Goal: Task Accomplishment & Management: Use online tool/utility

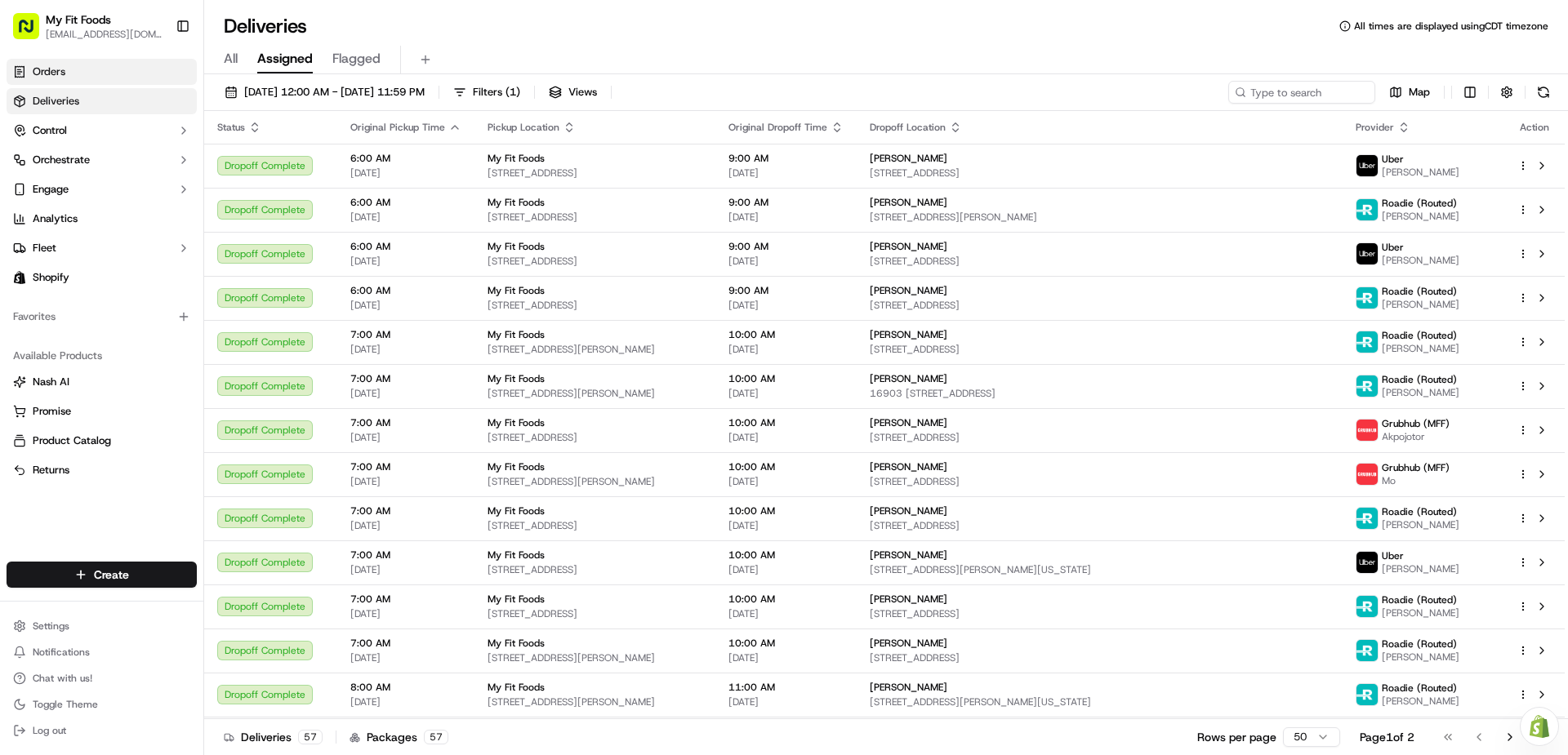
click at [133, 66] on link "Orders" at bounding box center [101, 71] width 190 height 26
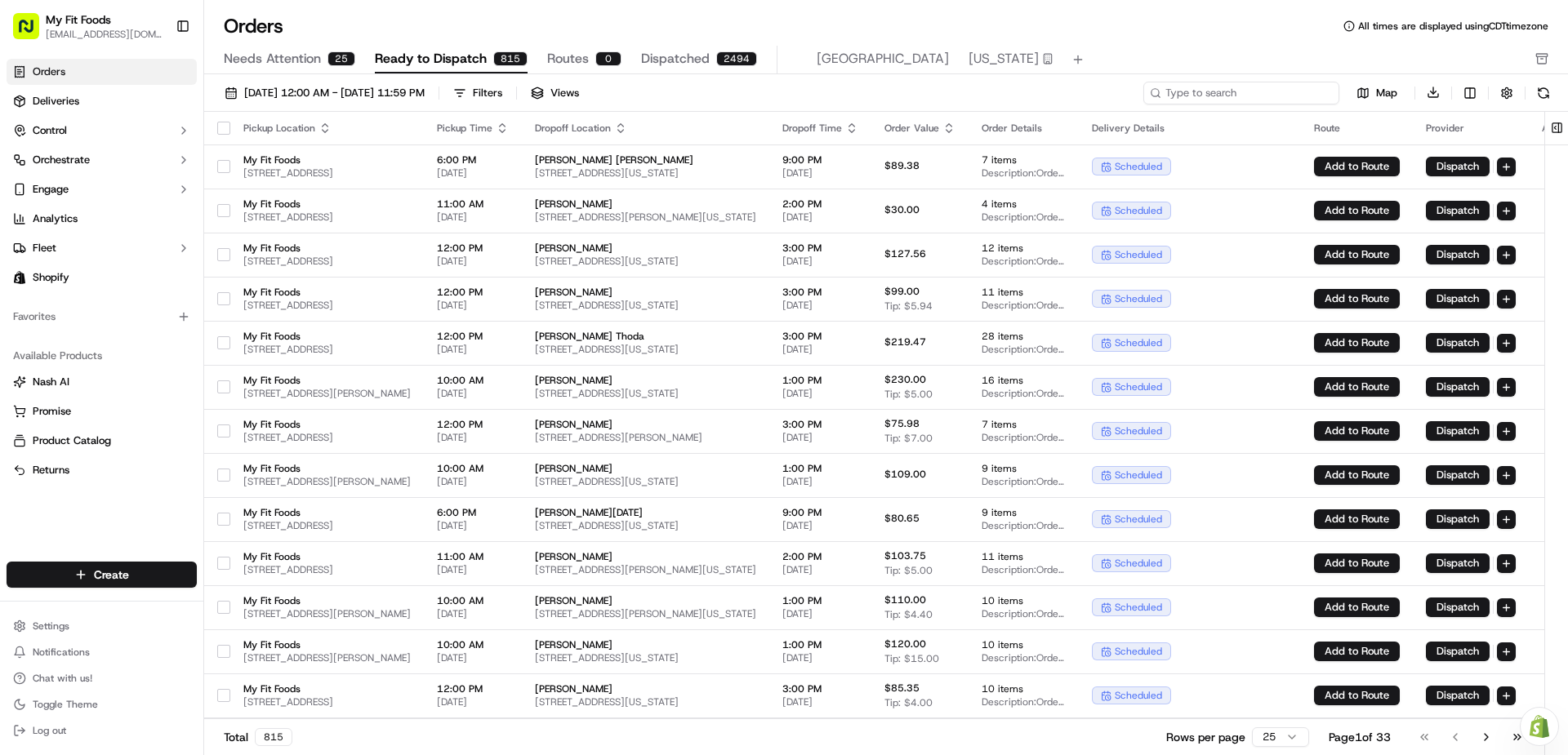
click at [1297, 99] on input at bounding box center [1241, 93] width 196 height 22
click at [1284, 90] on input at bounding box center [1241, 93] width 196 height 22
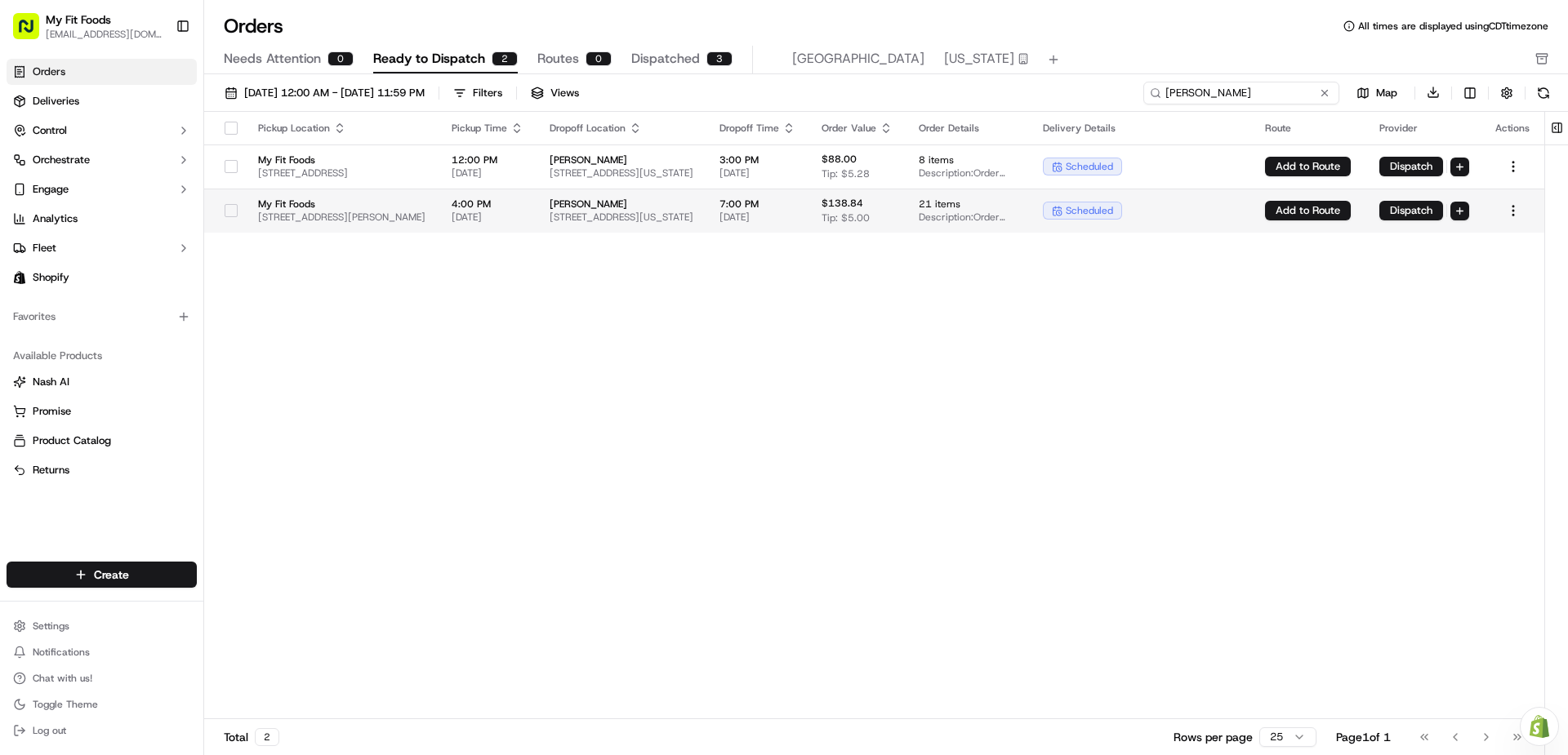
type input "[PERSON_NAME]"
click at [1239, 211] on div "scheduled" at bounding box center [1141, 211] width 196 height 18
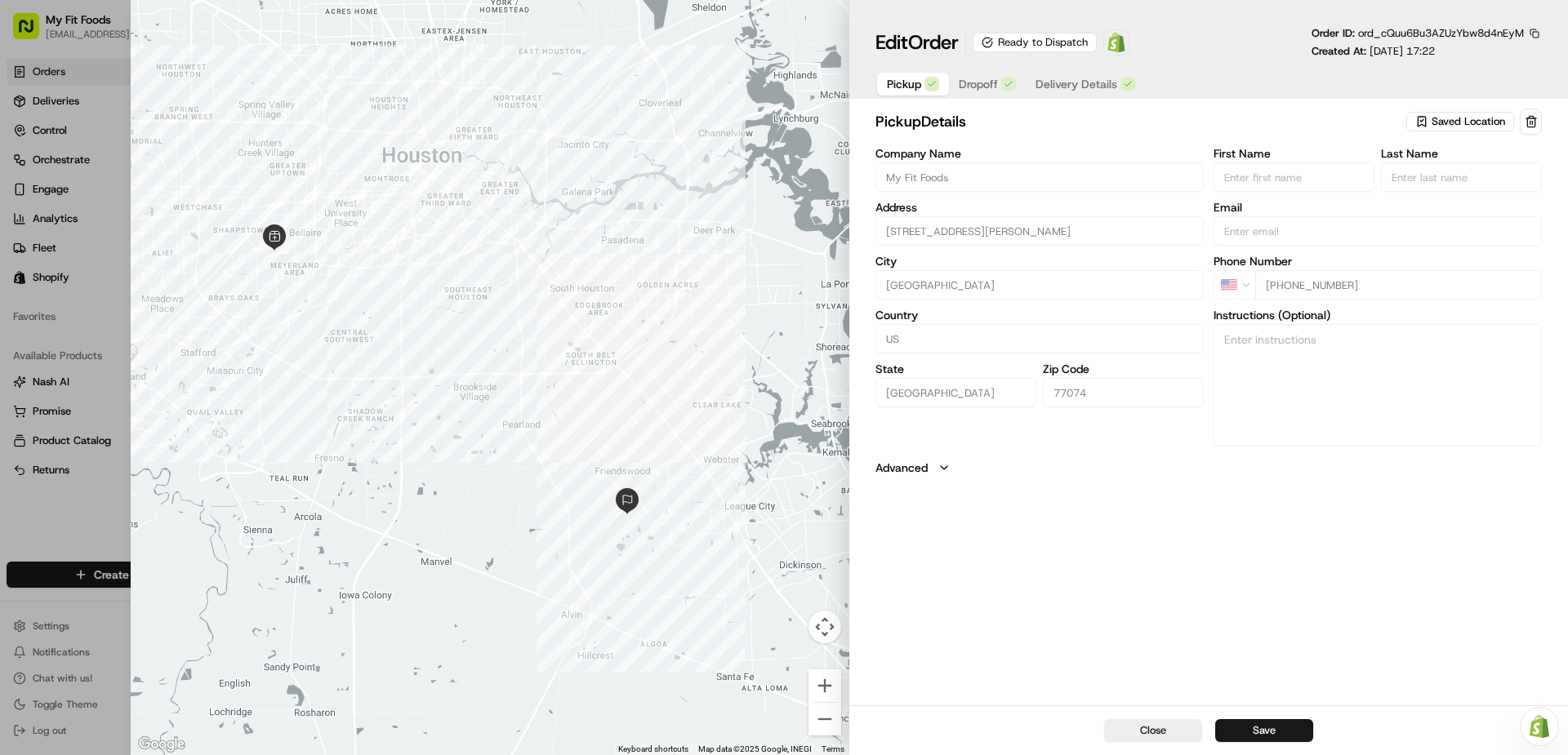
click at [1432, 126] on span "Saved Location" at bounding box center [1467, 121] width 73 height 15
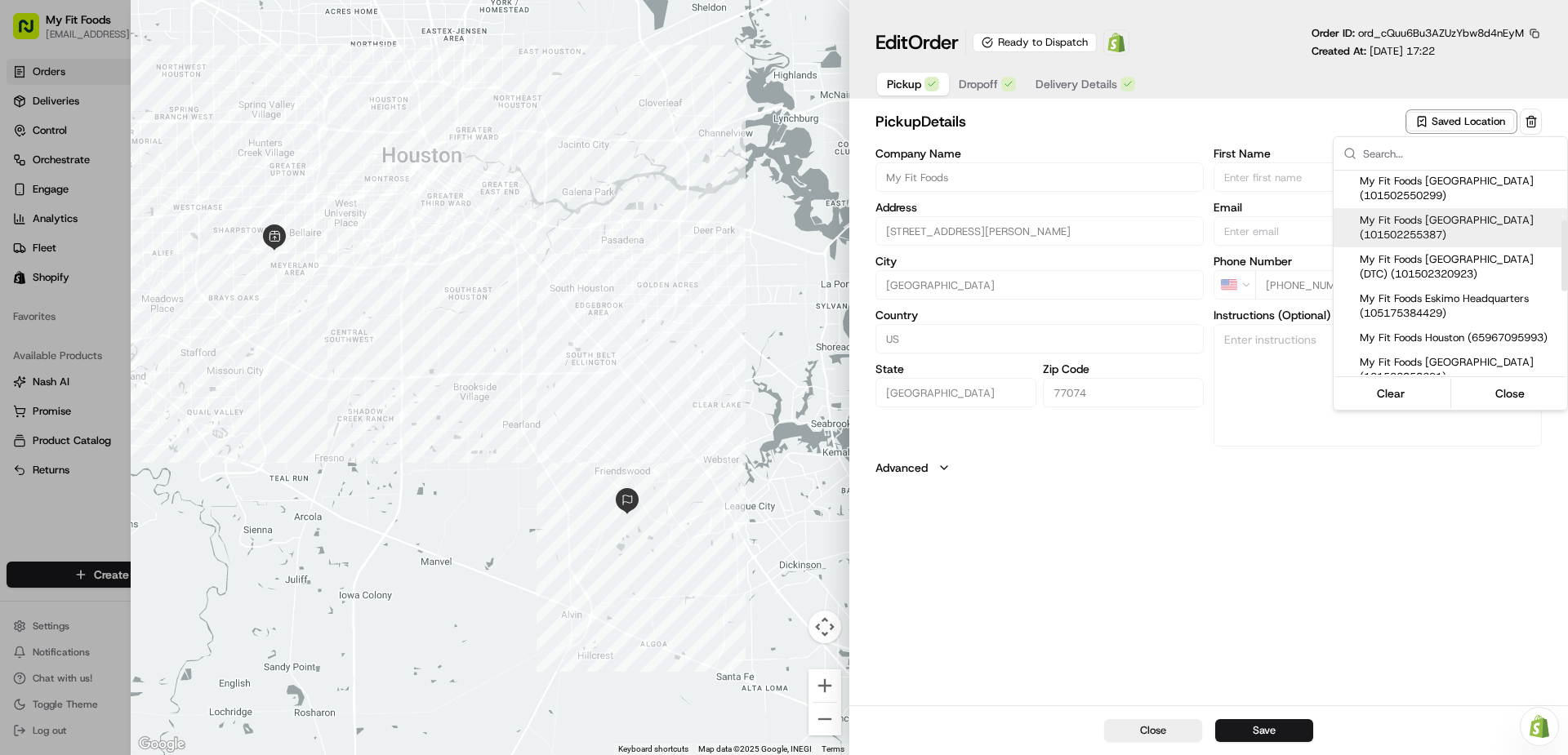
scroll to position [82, 0]
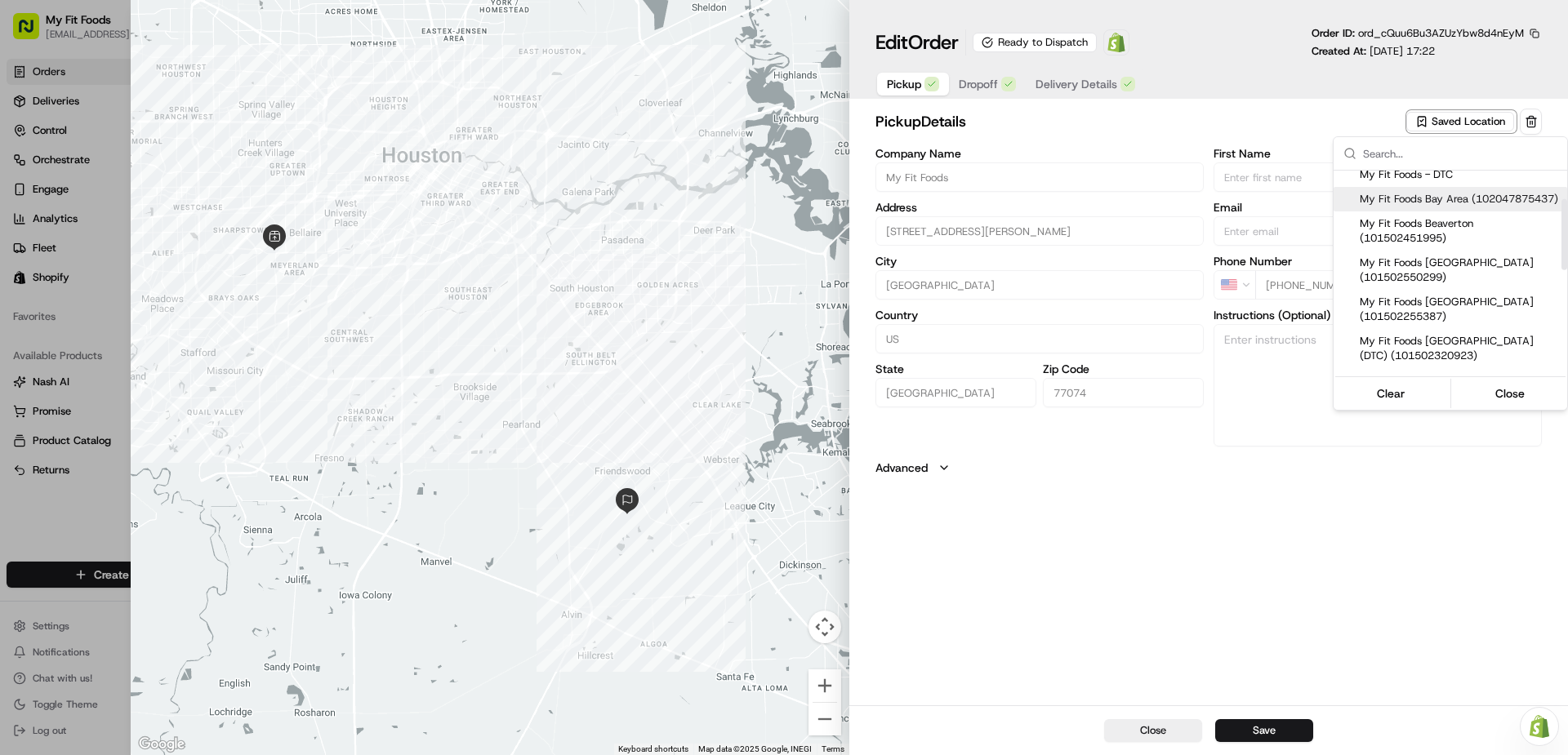
click at [1465, 207] on span "My Fit Foods Bay Area (102047875437)" at bounding box center [1461, 199] width 201 height 15
type input "My Fit Foods Bay Area"
type input "[STREET_ADDRESS][PERSON_NAME]"
type input "[PERSON_NAME]"
type input "77598"
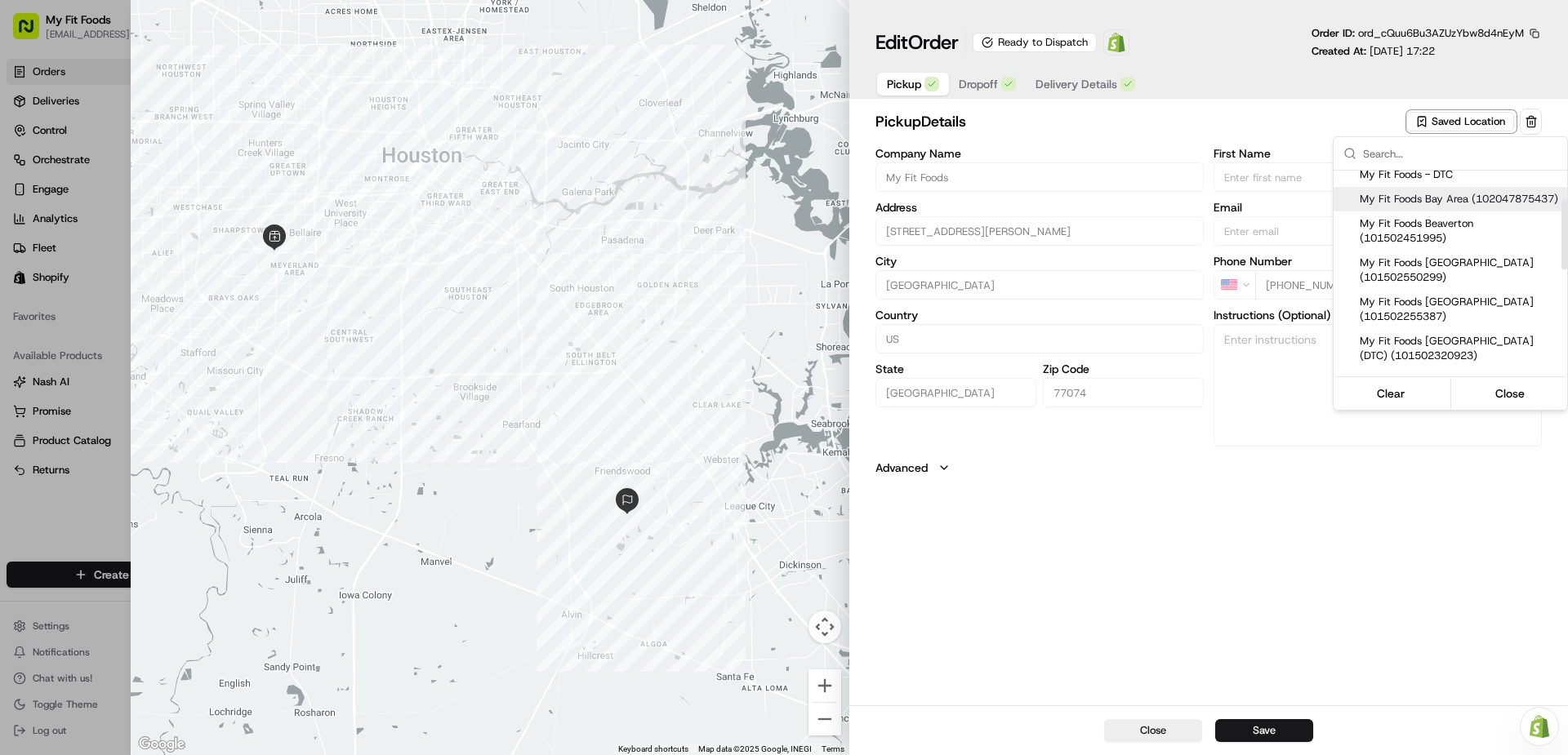
type input "[PHONE_NUMBER]"
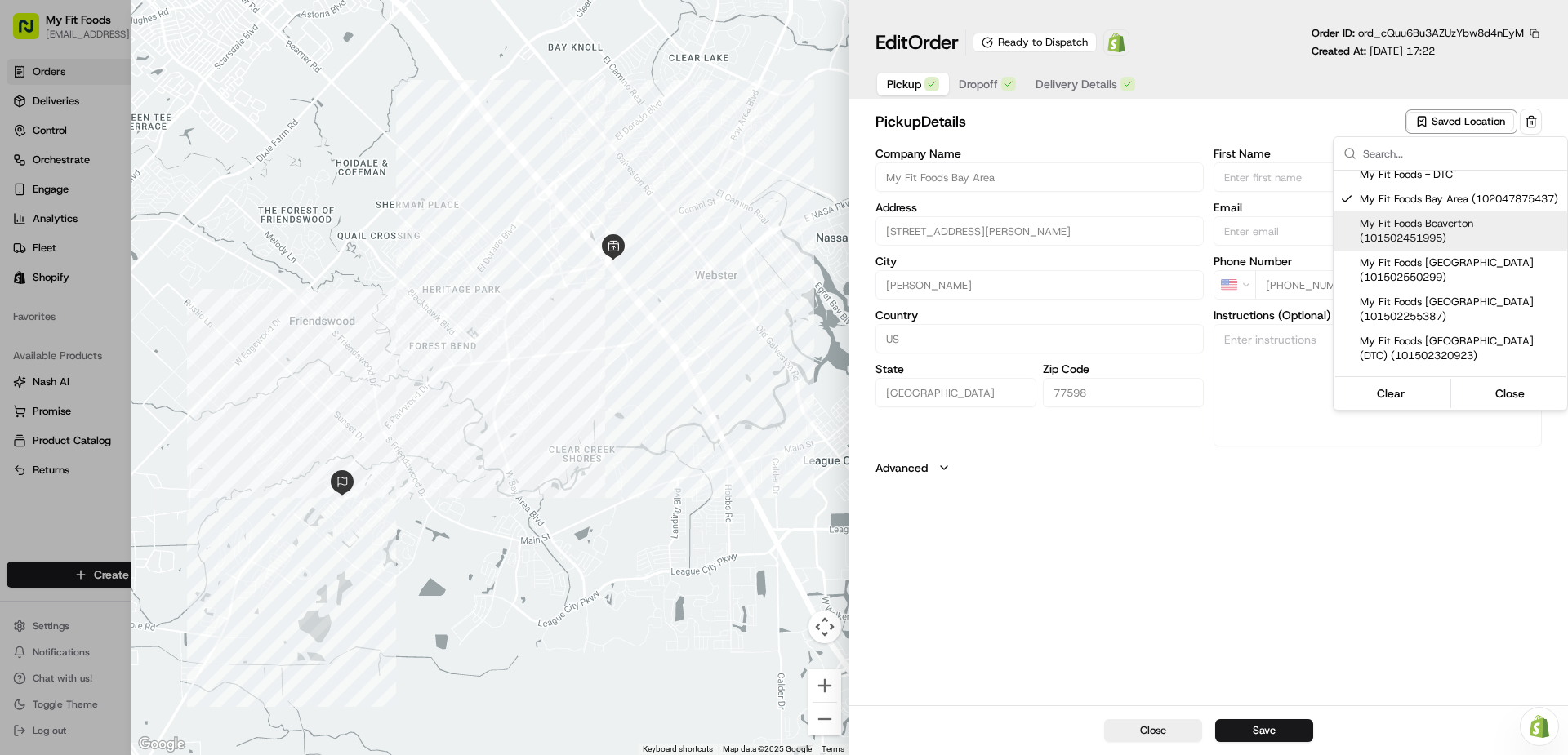
click at [1283, 729] on div at bounding box center [784, 378] width 1568 height 755
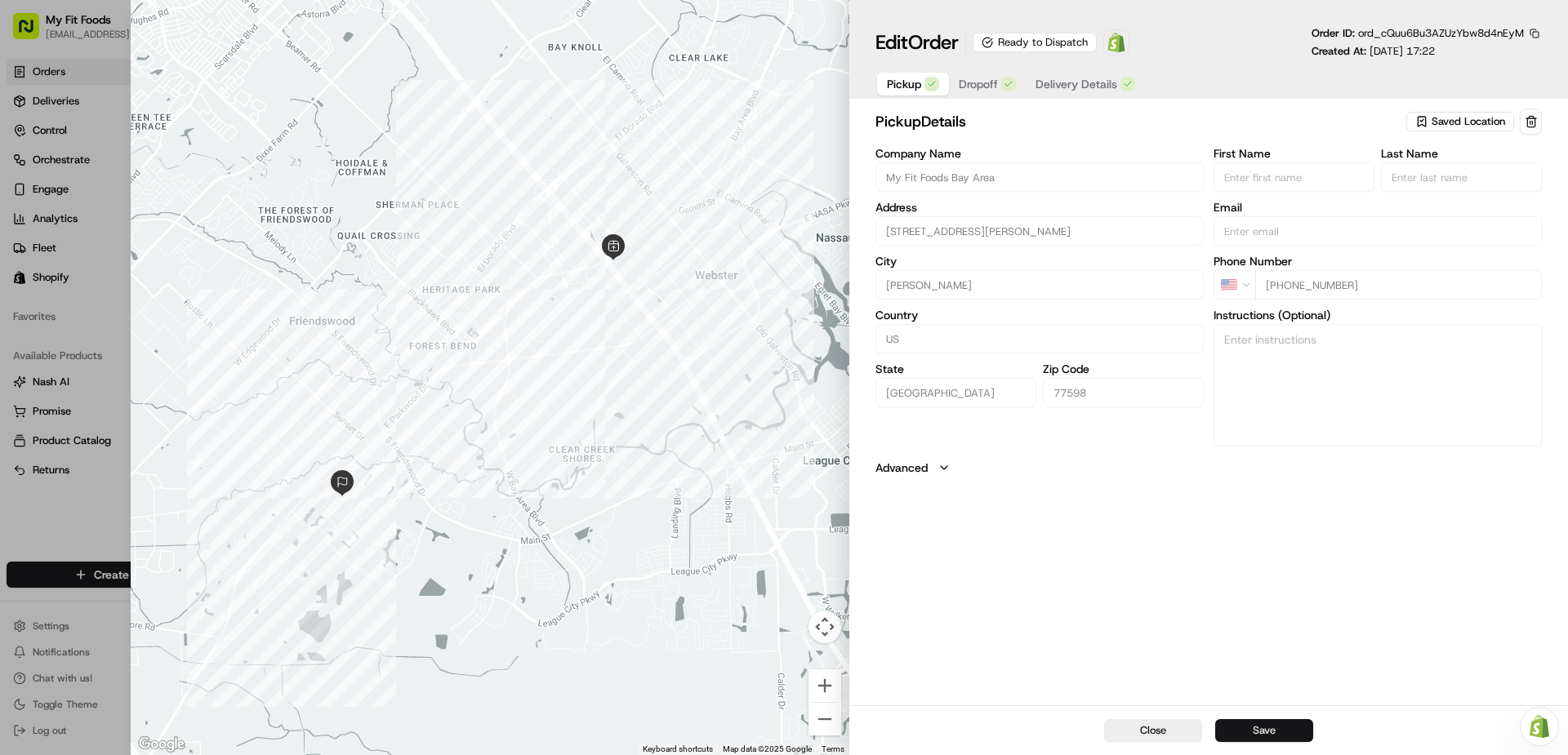
click at [1275, 732] on button "Save" at bounding box center [1264, 730] width 98 height 22
type input "+1"
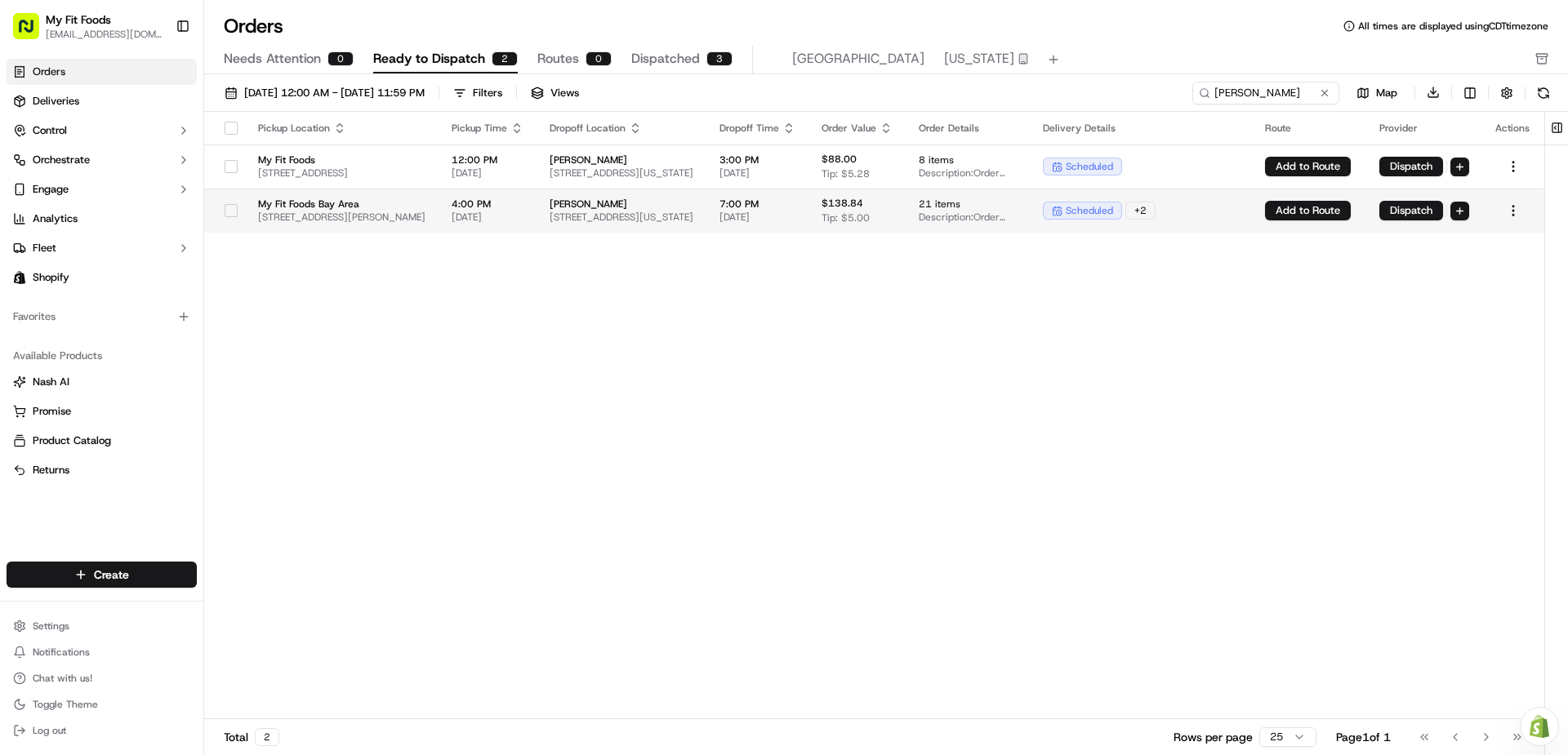
click at [224, 211] on button "button" at bounding box center [230, 210] width 13 height 13
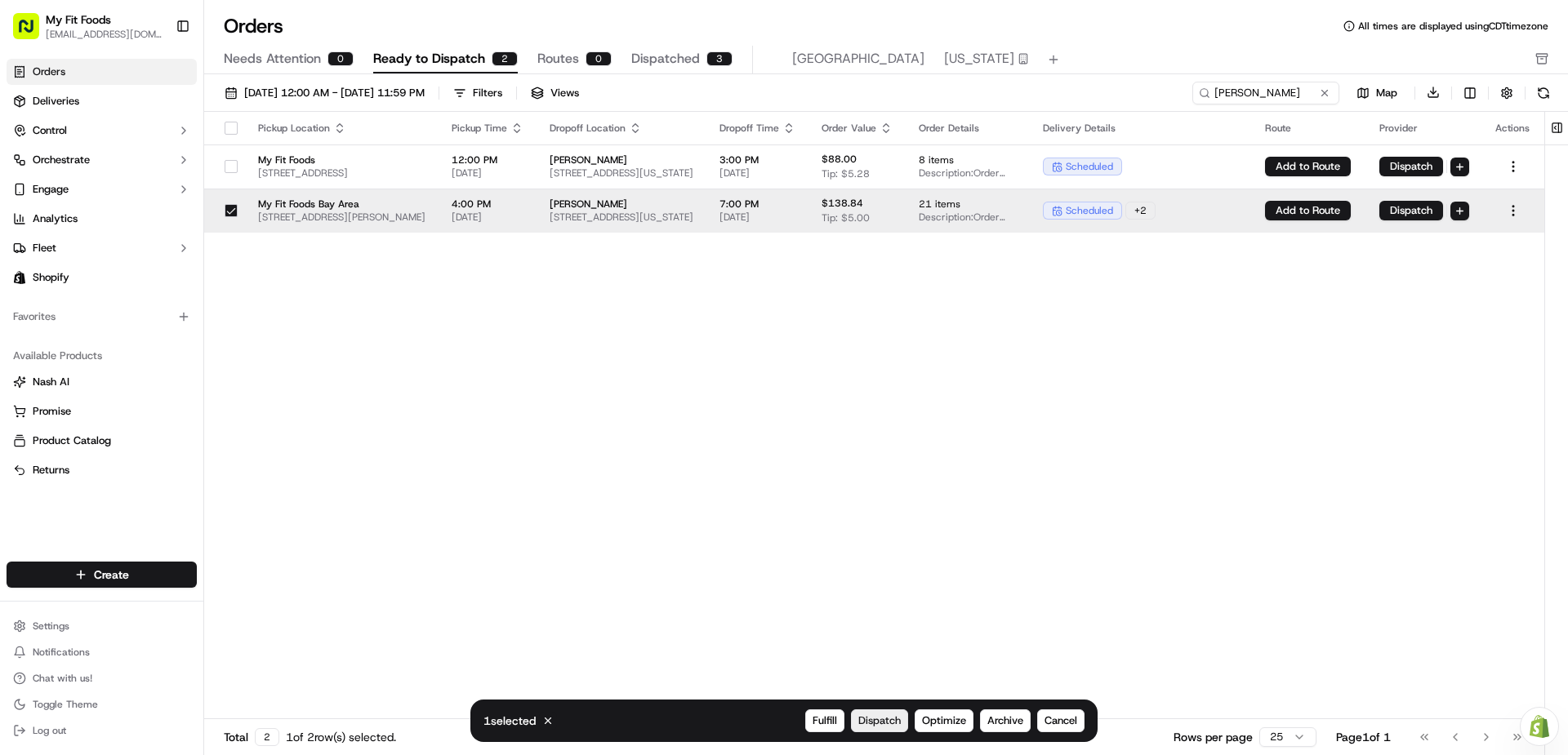
click at [884, 715] on span "Dispatch" at bounding box center [880, 721] width 43 height 15
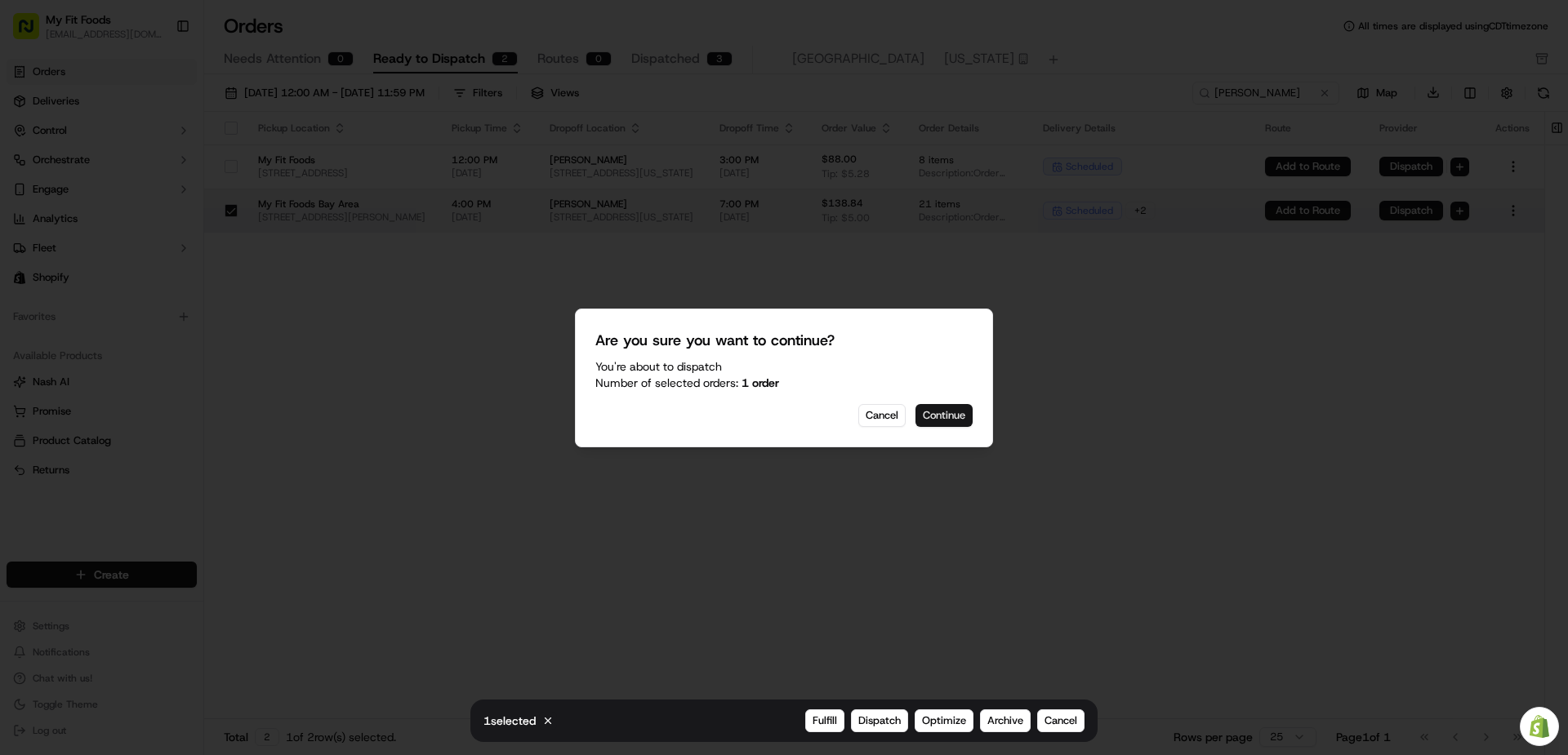
click at [957, 413] on button "Continue" at bounding box center [944, 415] width 58 height 22
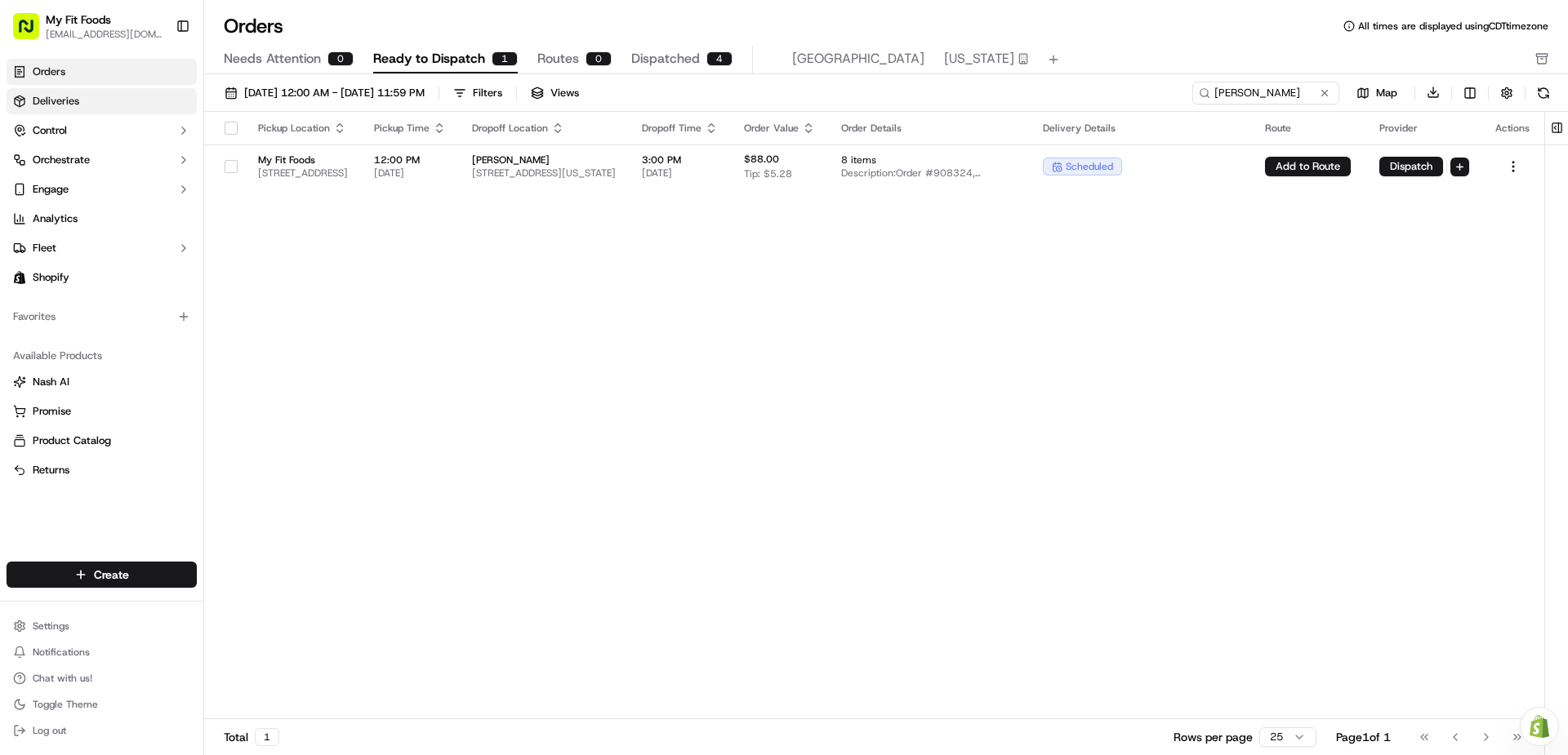
click at [103, 98] on link "Deliveries" at bounding box center [101, 100] width 190 height 26
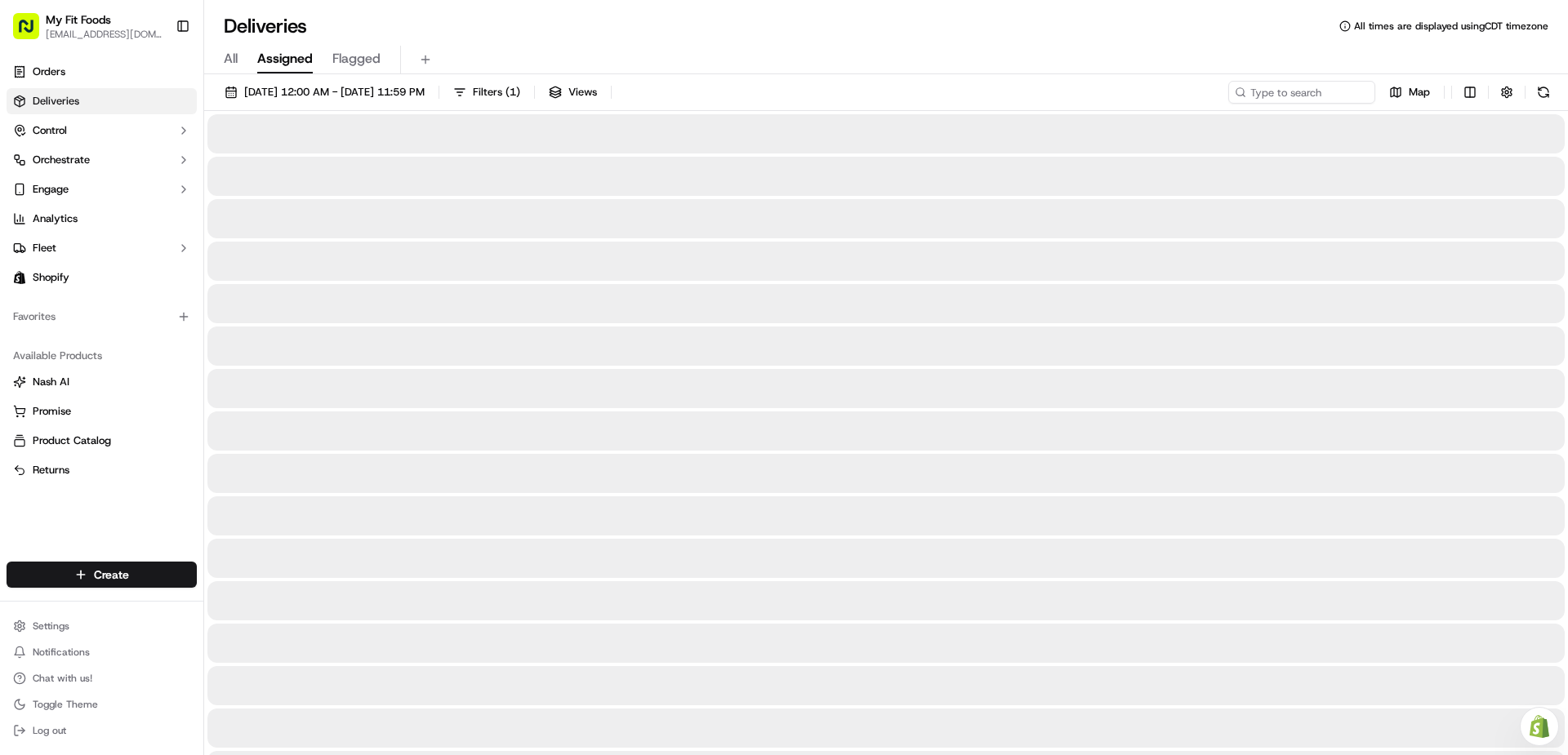
click at [229, 58] on span "All" at bounding box center [230, 59] width 14 height 20
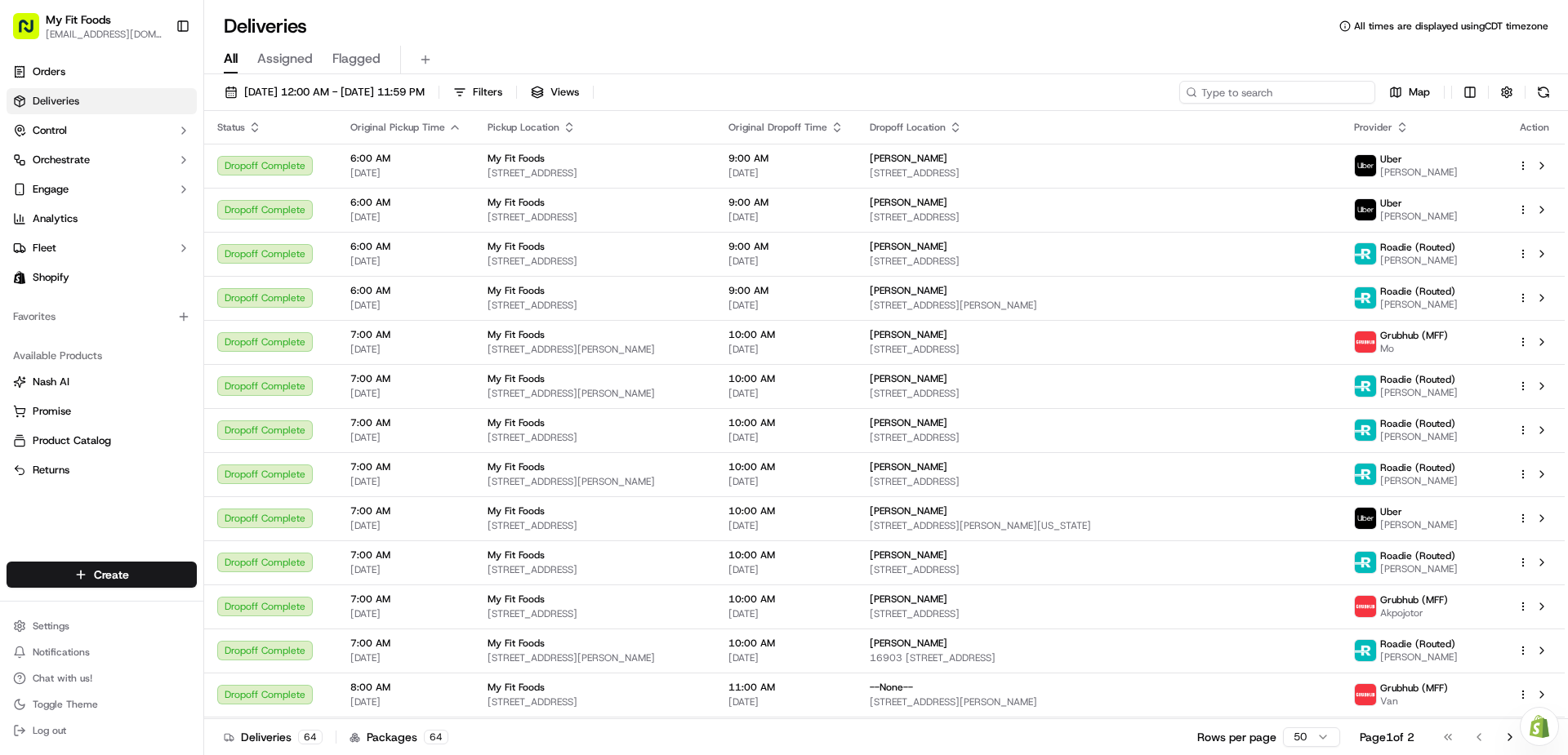
click at [1275, 93] on input at bounding box center [1277, 92] width 196 height 22
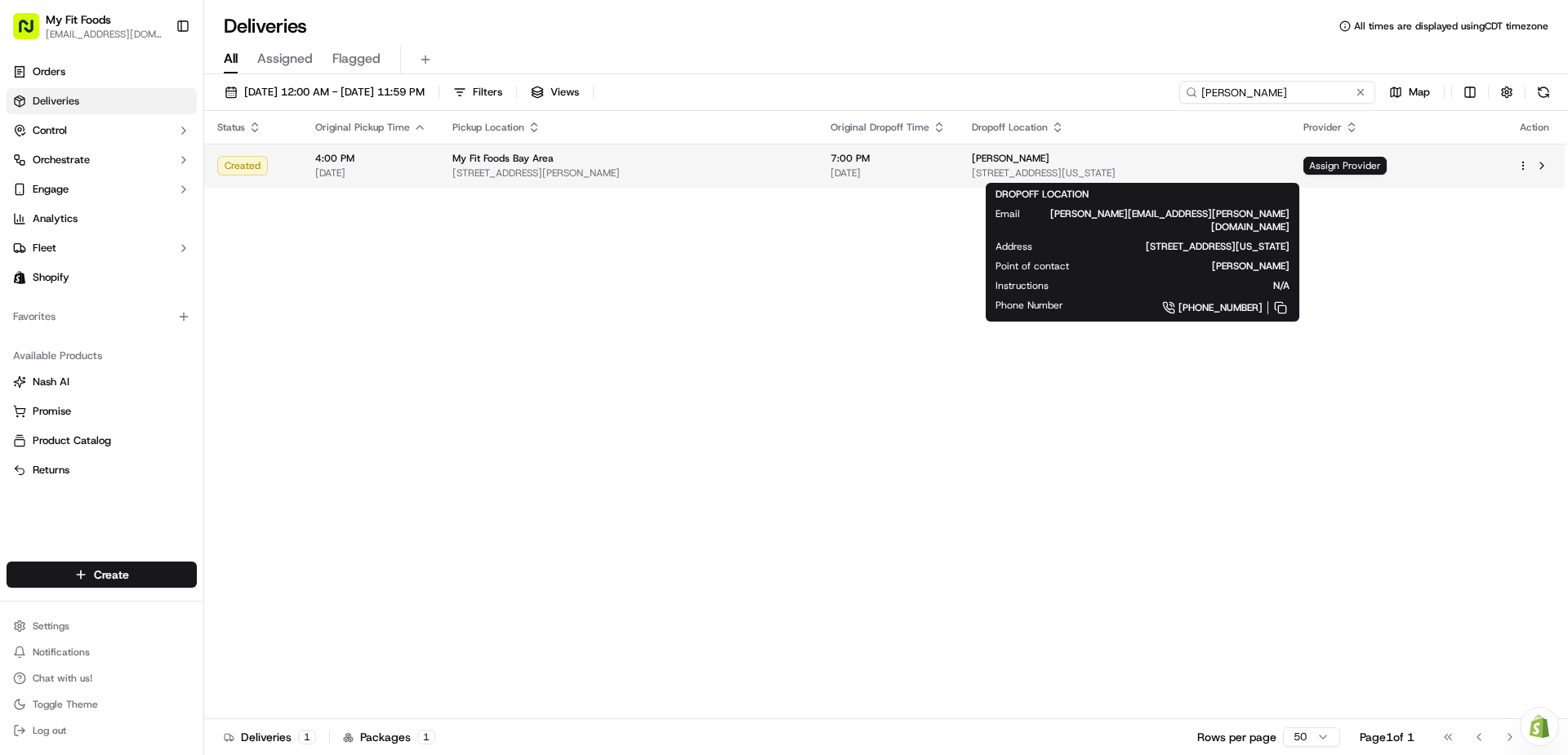
type input "[PERSON_NAME]"
click at [1150, 171] on span "[STREET_ADDRESS][US_STATE]" at bounding box center [1124, 173] width 305 height 13
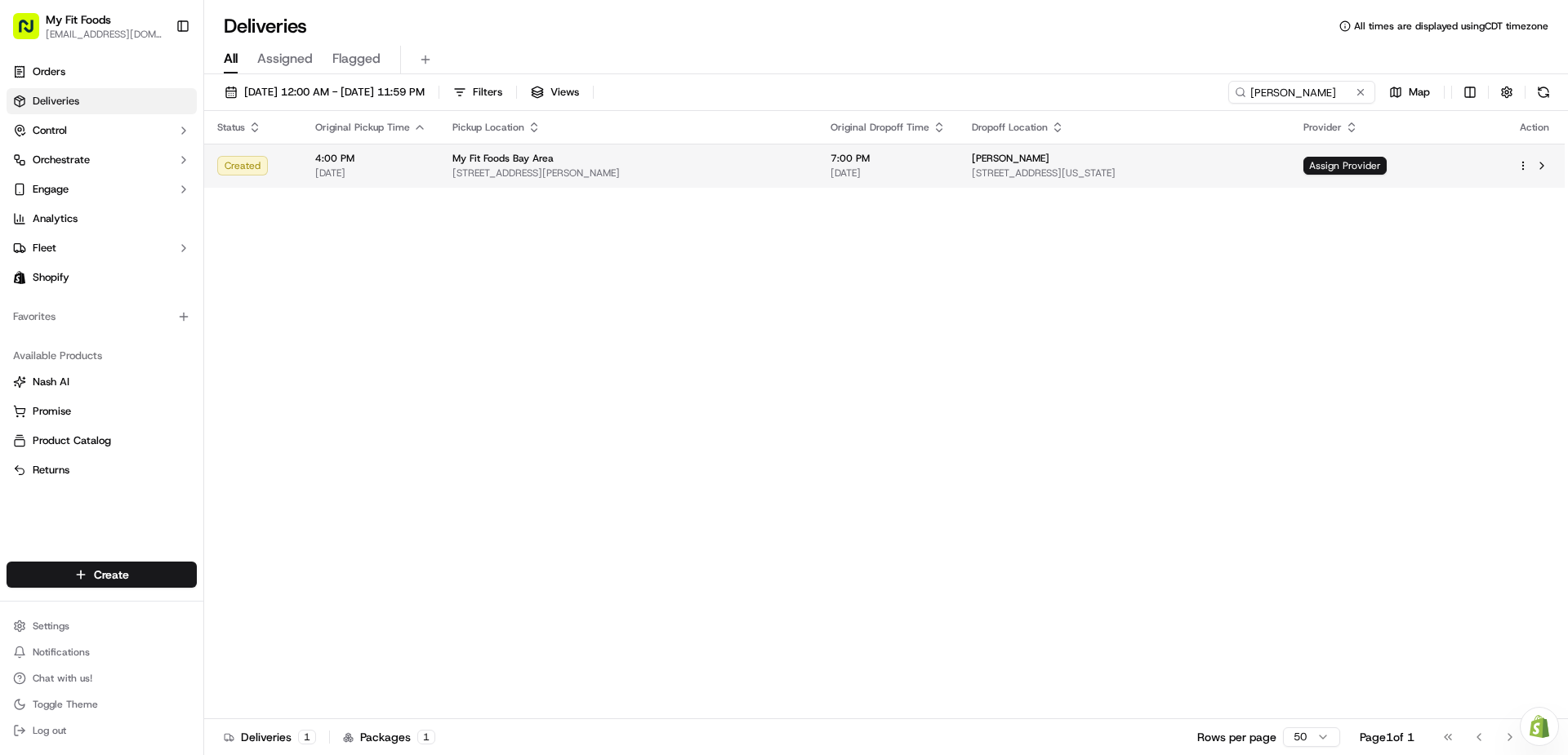
click at [1393, 177] on td "Assign Provider" at bounding box center [1396, 165] width 214 height 44
click at [1387, 170] on span "Assign Provider" at bounding box center [1345, 166] width 83 height 18
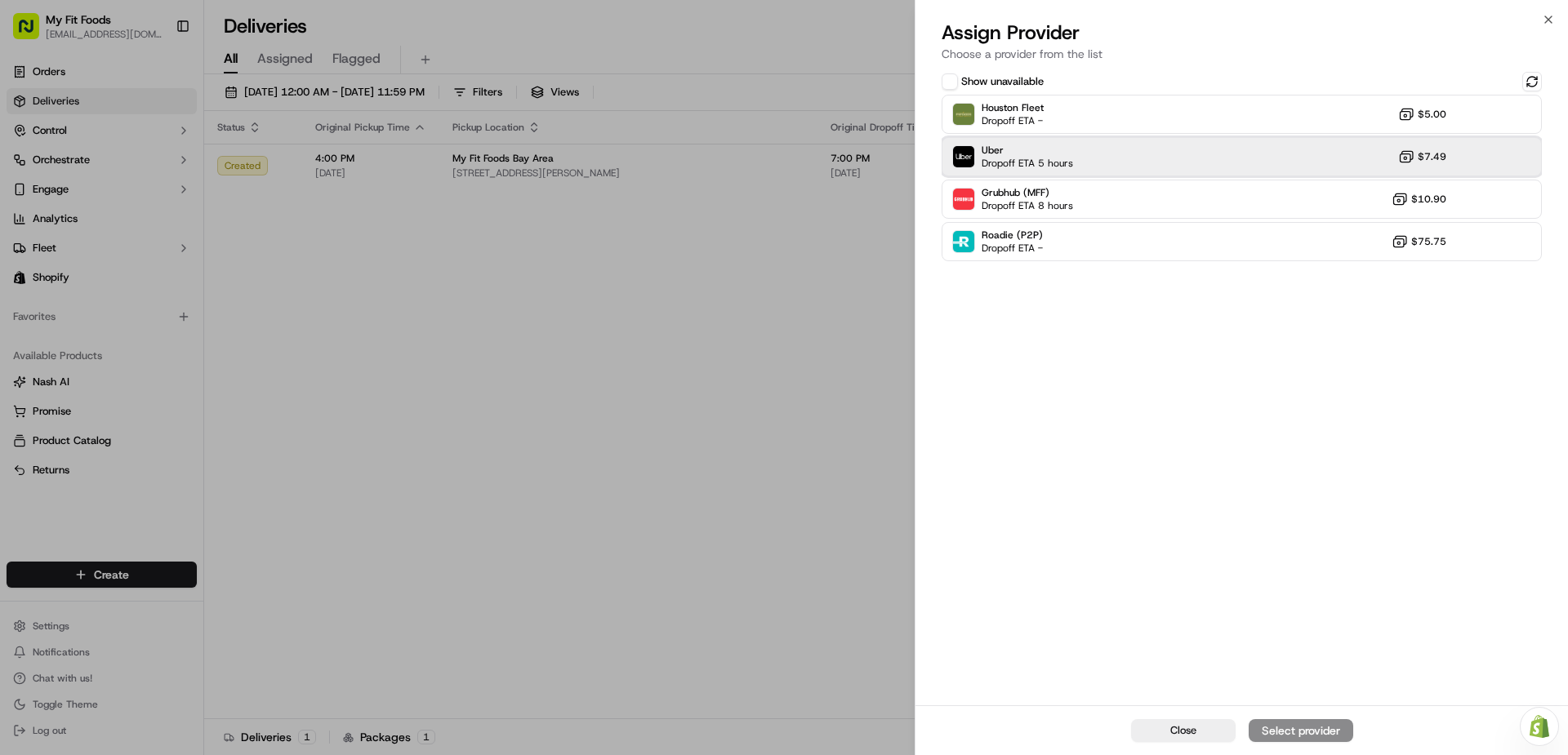
click at [968, 160] on img at bounding box center [964, 157] width 21 height 21
click at [1287, 734] on div "Assign Provider" at bounding box center [1301, 731] width 80 height 17
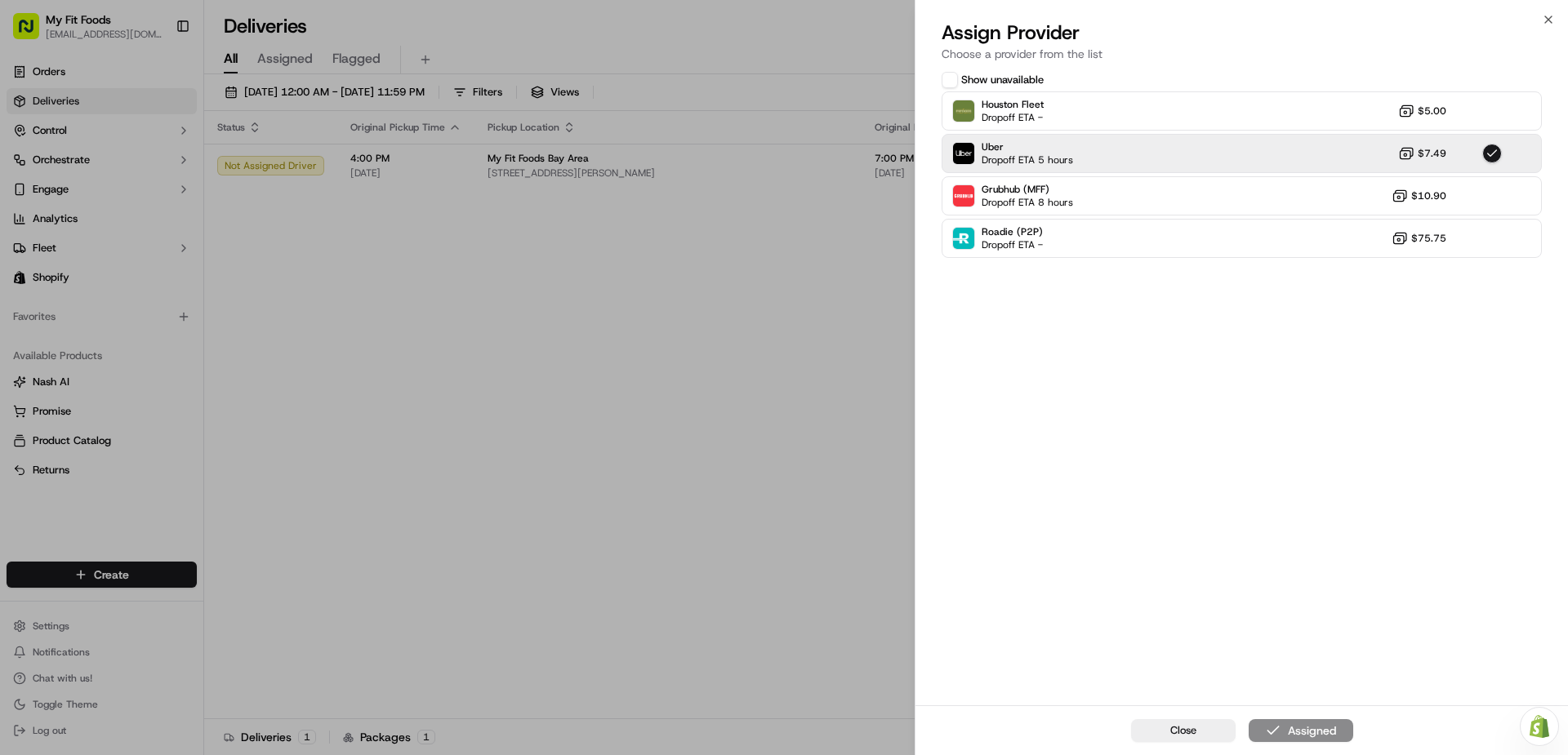
click at [1171, 721] on button "Close" at bounding box center [1183, 730] width 104 height 22
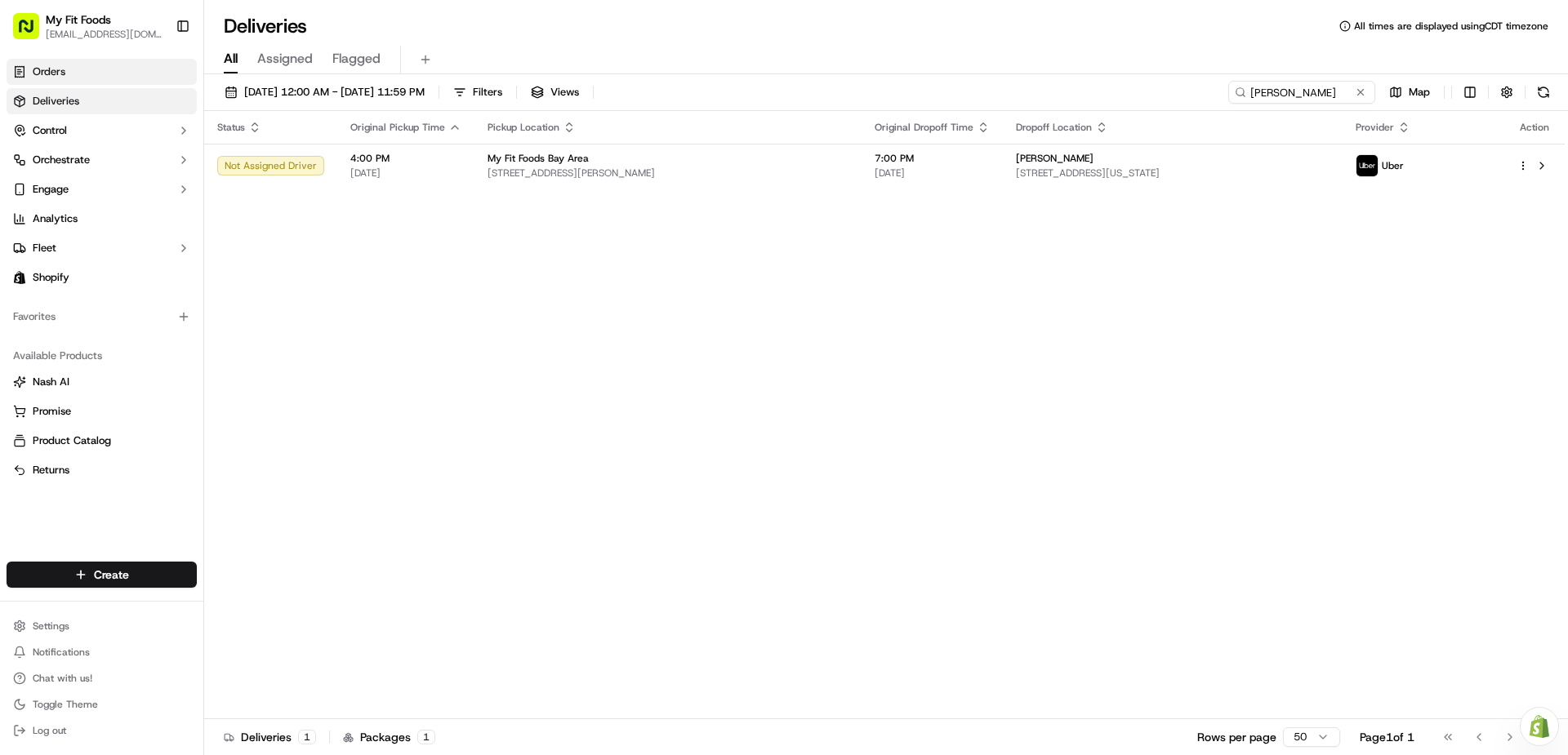
click at [100, 71] on link "Orders" at bounding box center [101, 71] width 190 height 26
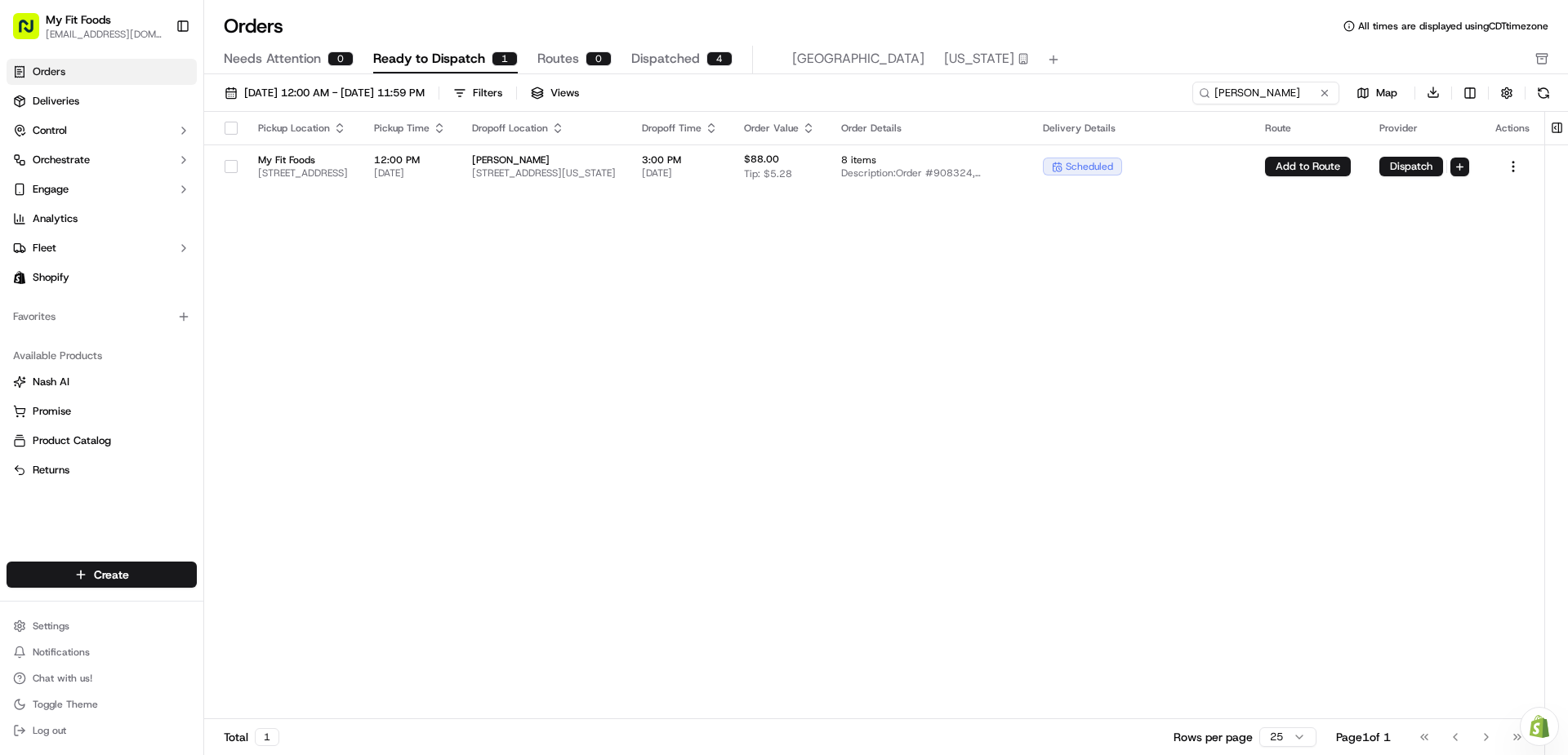
click at [1322, 95] on button at bounding box center [1324, 93] width 17 height 17
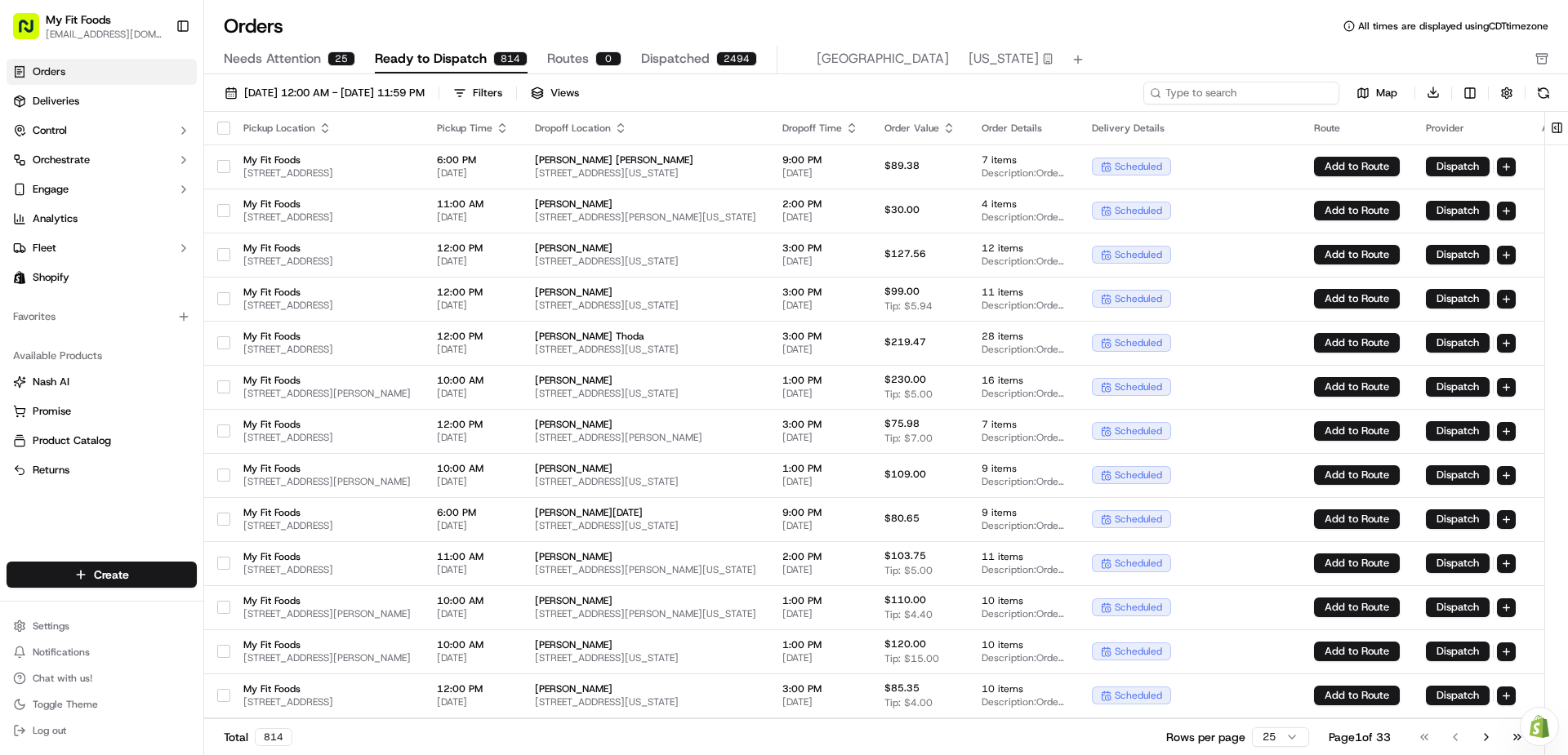
click at [1234, 92] on input at bounding box center [1241, 93] width 196 height 22
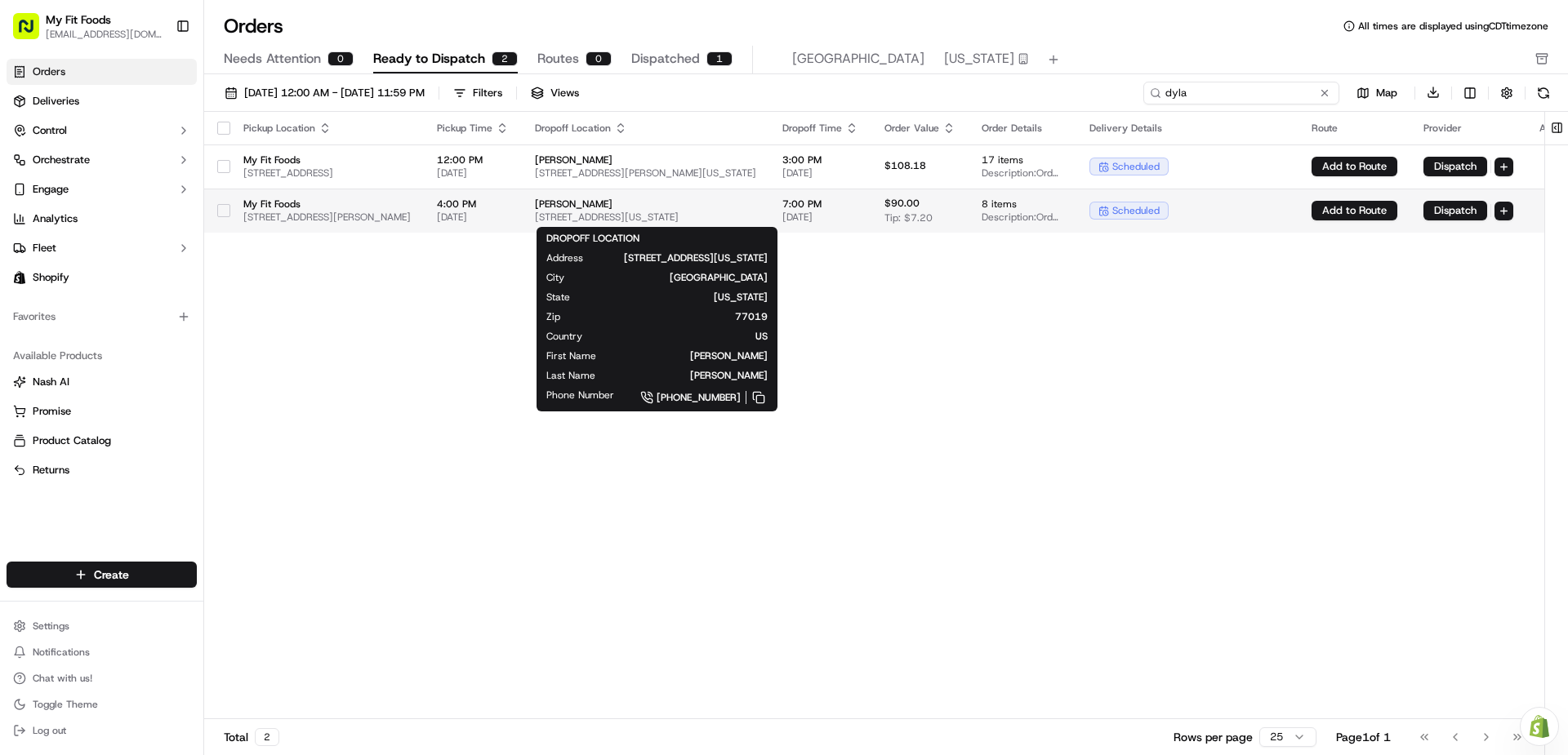
type input "dyla"
click at [714, 214] on span "[STREET_ADDRESS][US_STATE]" at bounding box center [645, 217] width 221 height 13
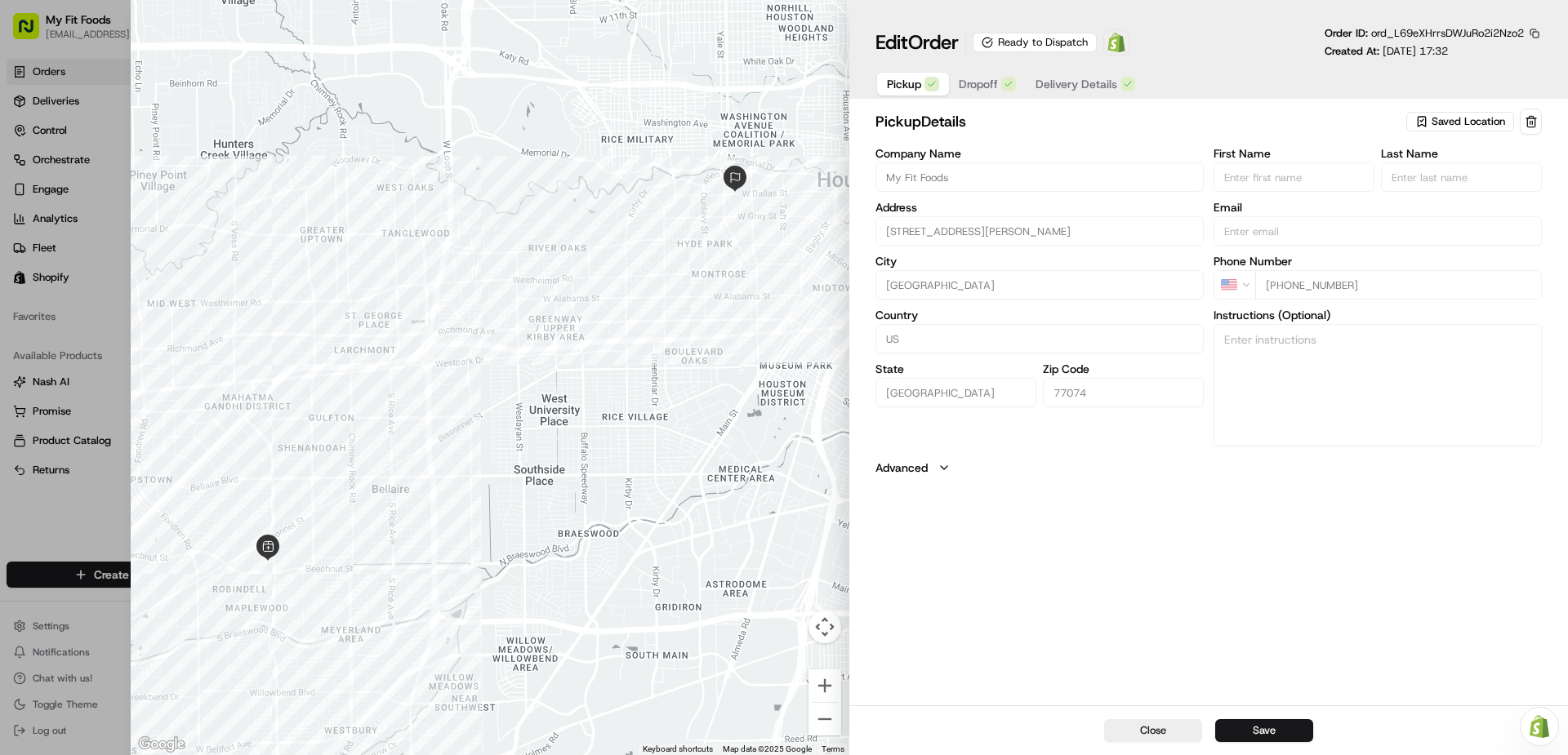
click at [1444, 120] on span "Saved Location" at bounding box center [1467, 121] width 73 height 15
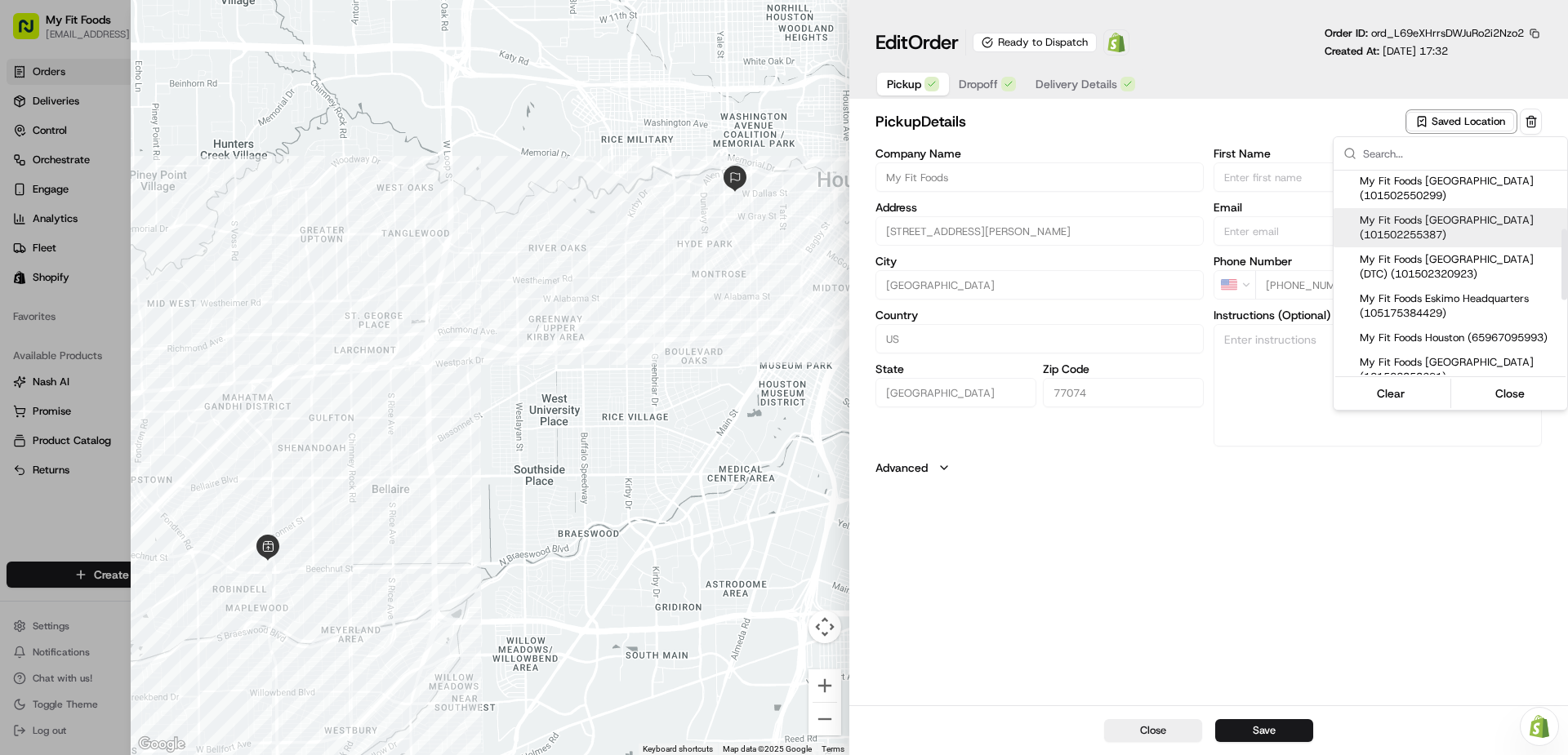
scroll to position [245, 0]
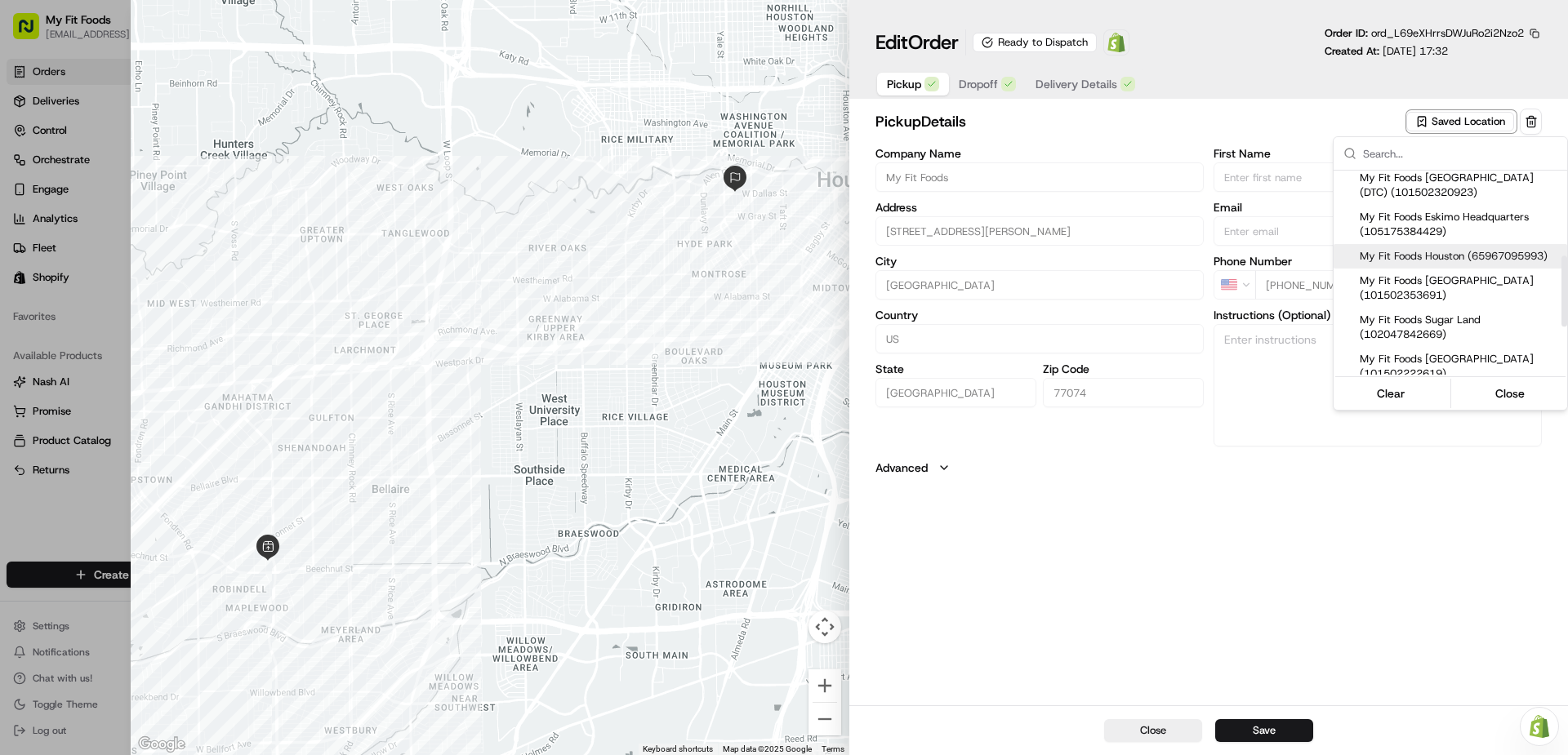
click at [1466, 263] on span "My Fit Foods Houston (65967095993)" at bounding box center [1461, 256] width 201 height 15
type input "My Fit Foods Houston"
type input "[STREET_ADDRESS]"
type input "77027"
type input "[PHONE_NUMBER]"
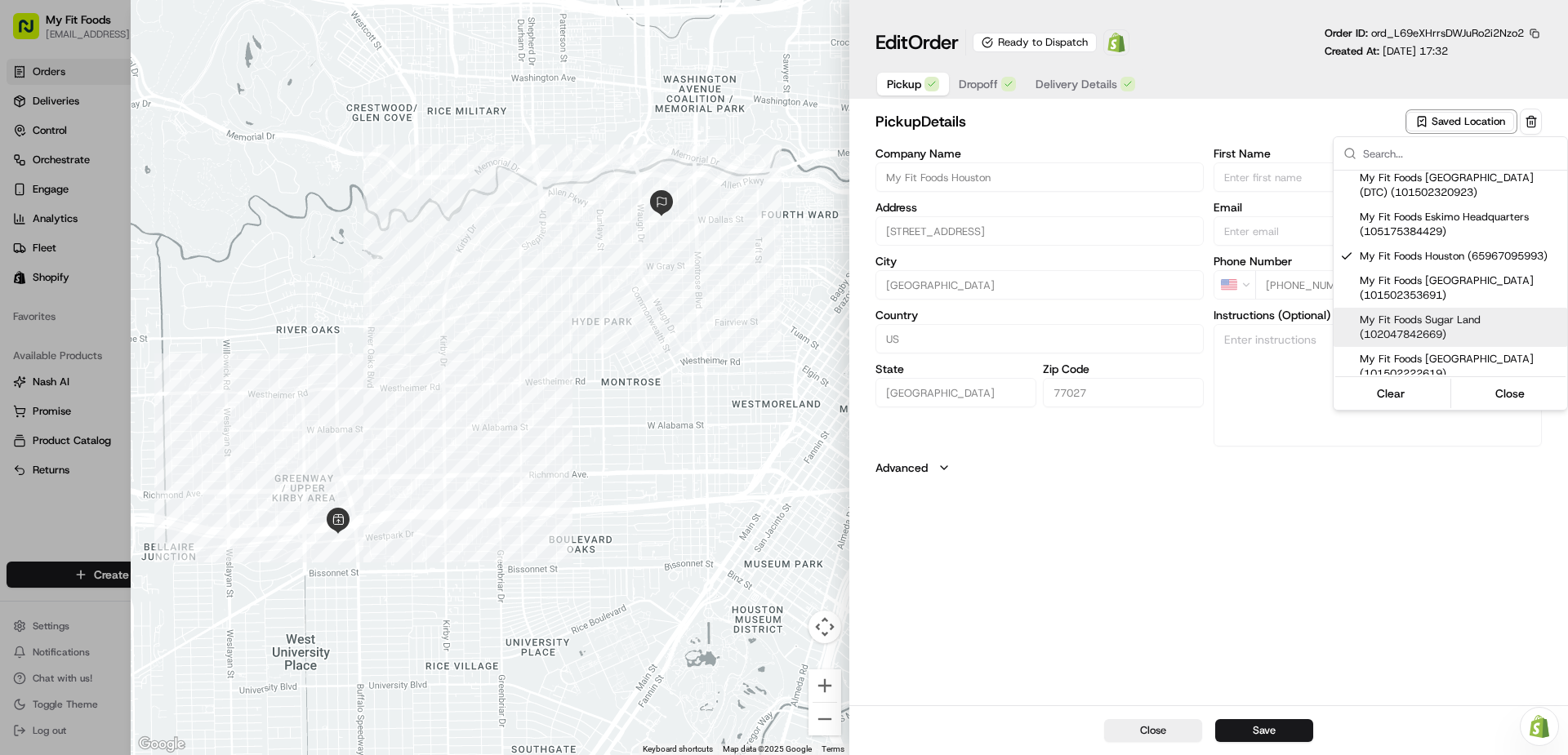
click at [1254, 742] on div at bounding box center [784, 378] width 1568 height 755
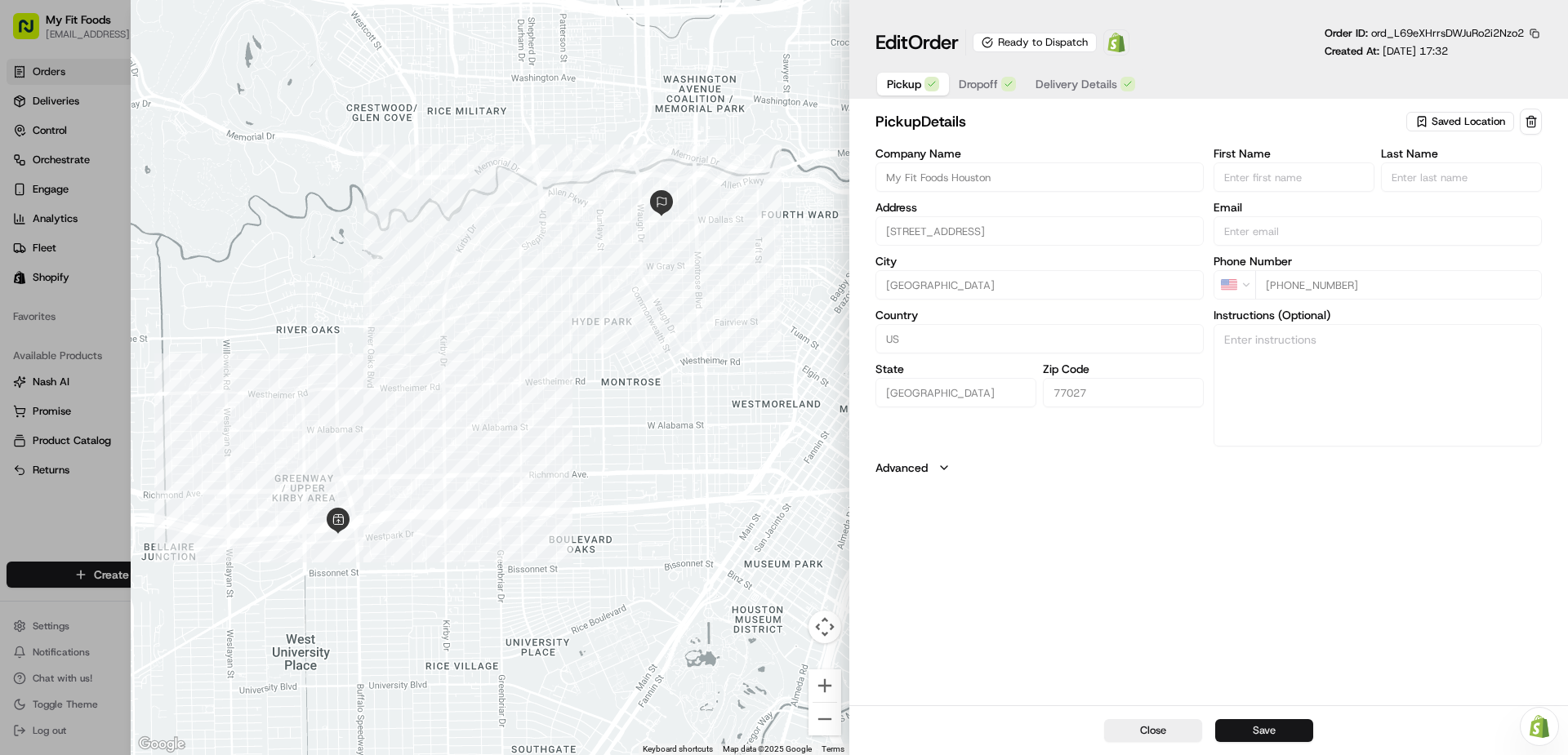
click at [1255, 736] on button "Save" at bounding box center [1264, 730] width 98 height 22
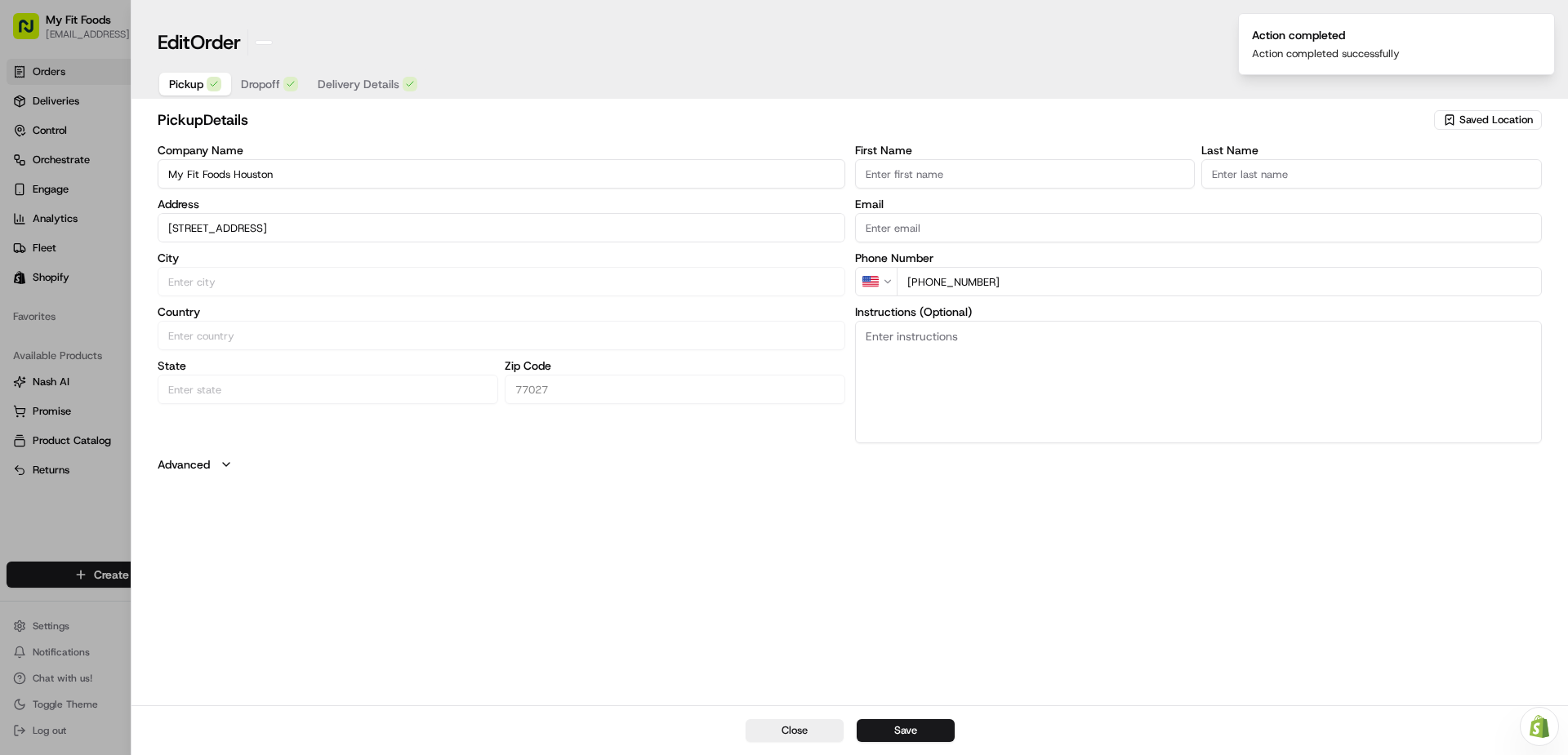
type input "+1"
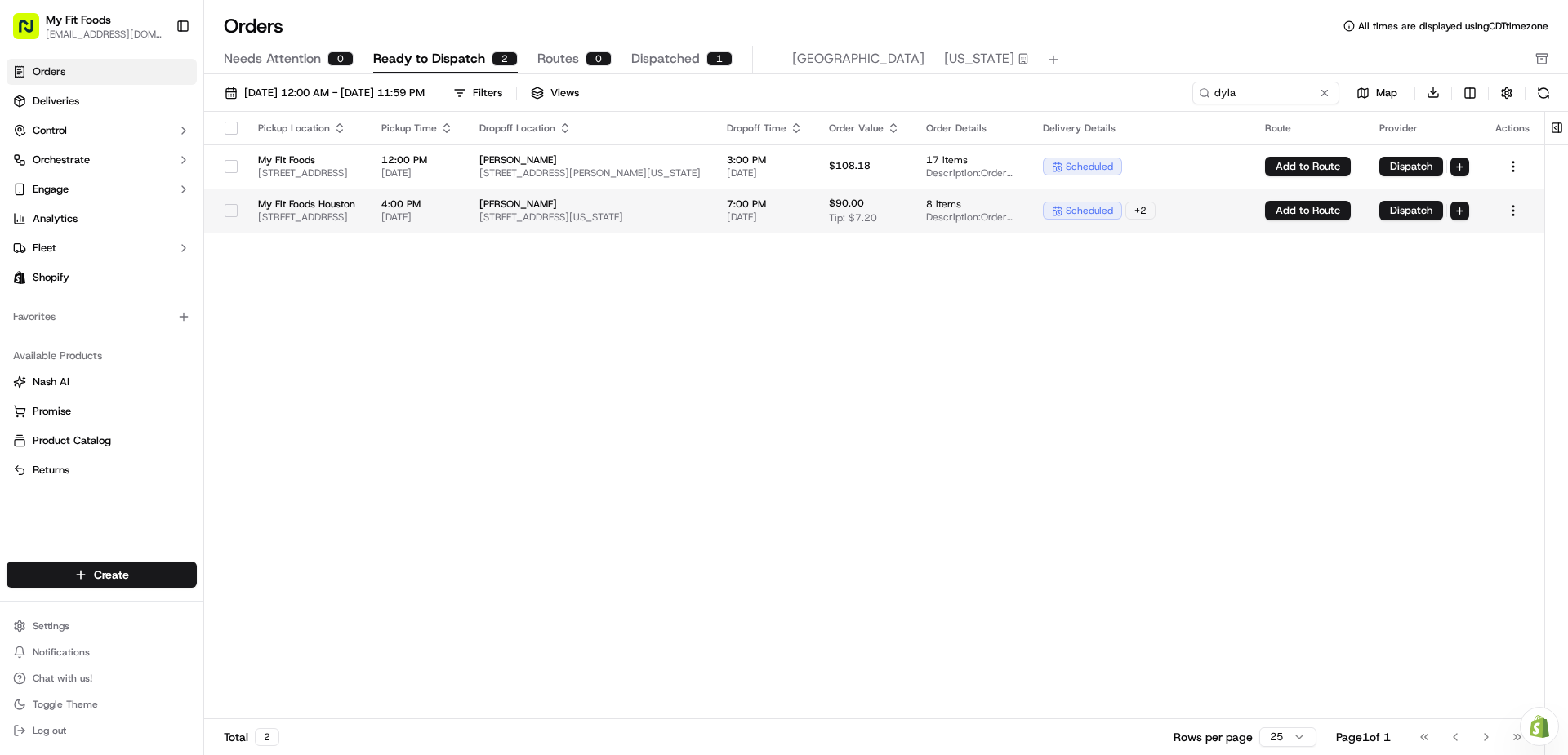
click at [224, 213] on button "button" at bounding box center [230, 210] width 13 height 13
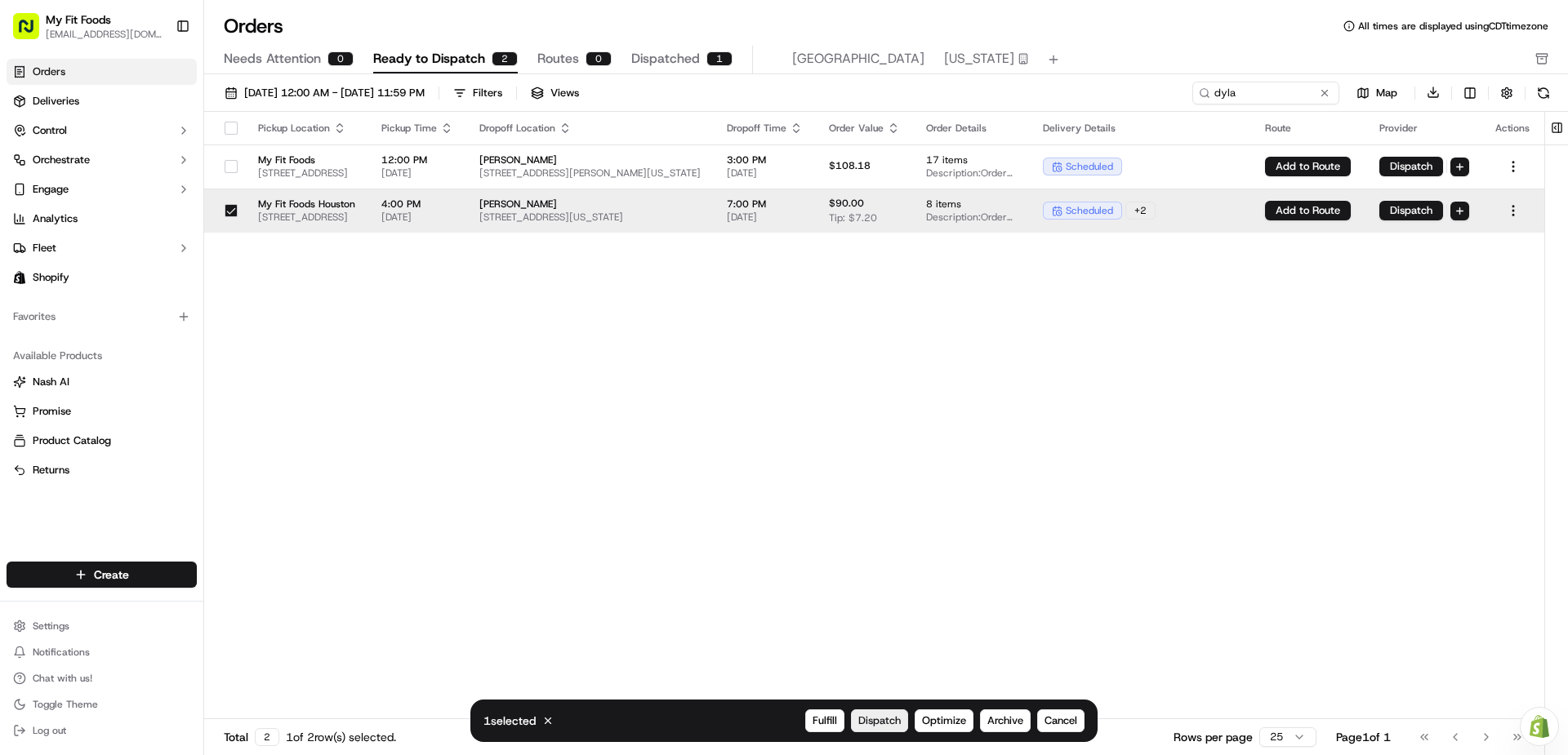
click at [888, 722] on span "Dispatch" at bounding box center [880, 721] width 43 height 15
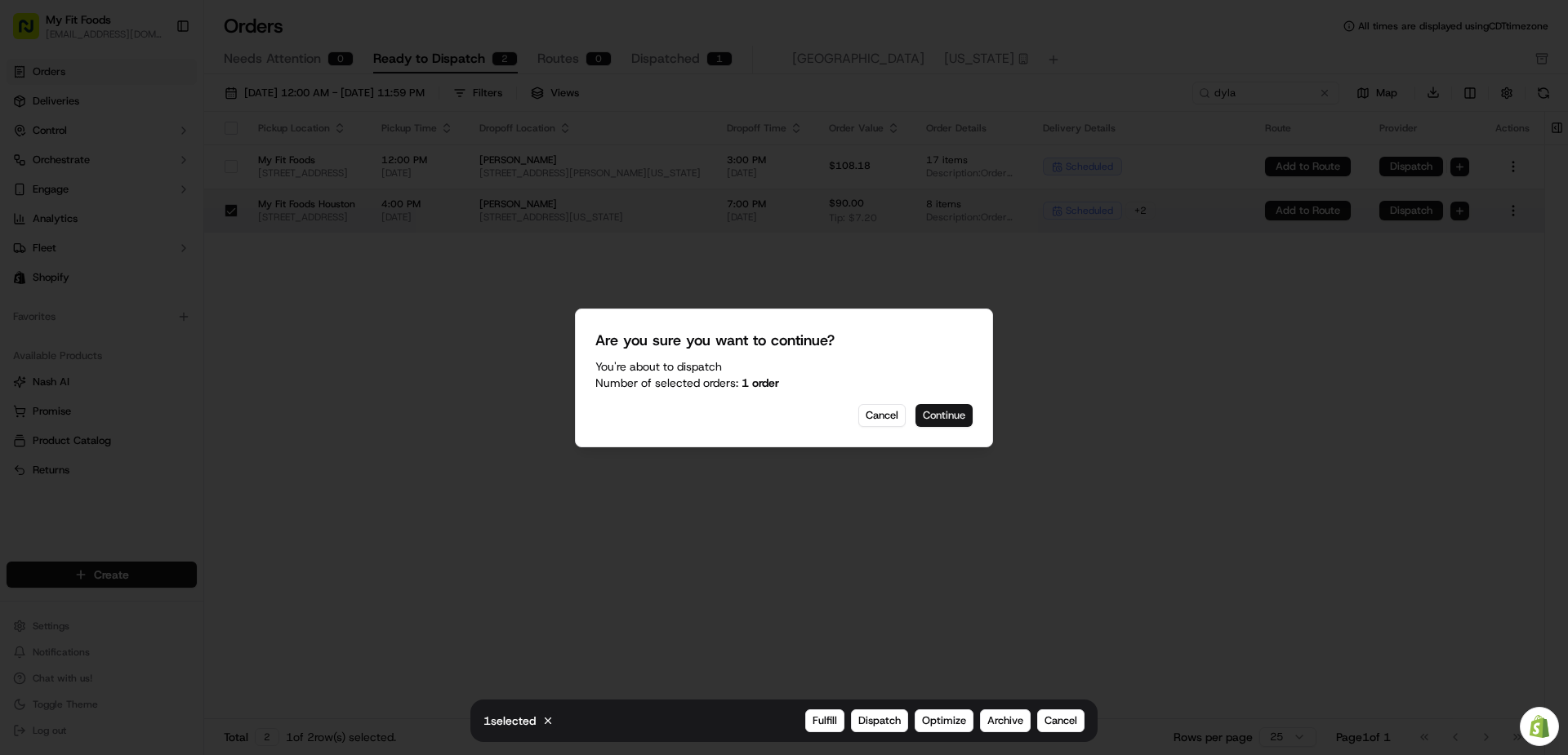
click at [934, 422] on button "Continue" at bounding box center [944, 415] width 58 height 22
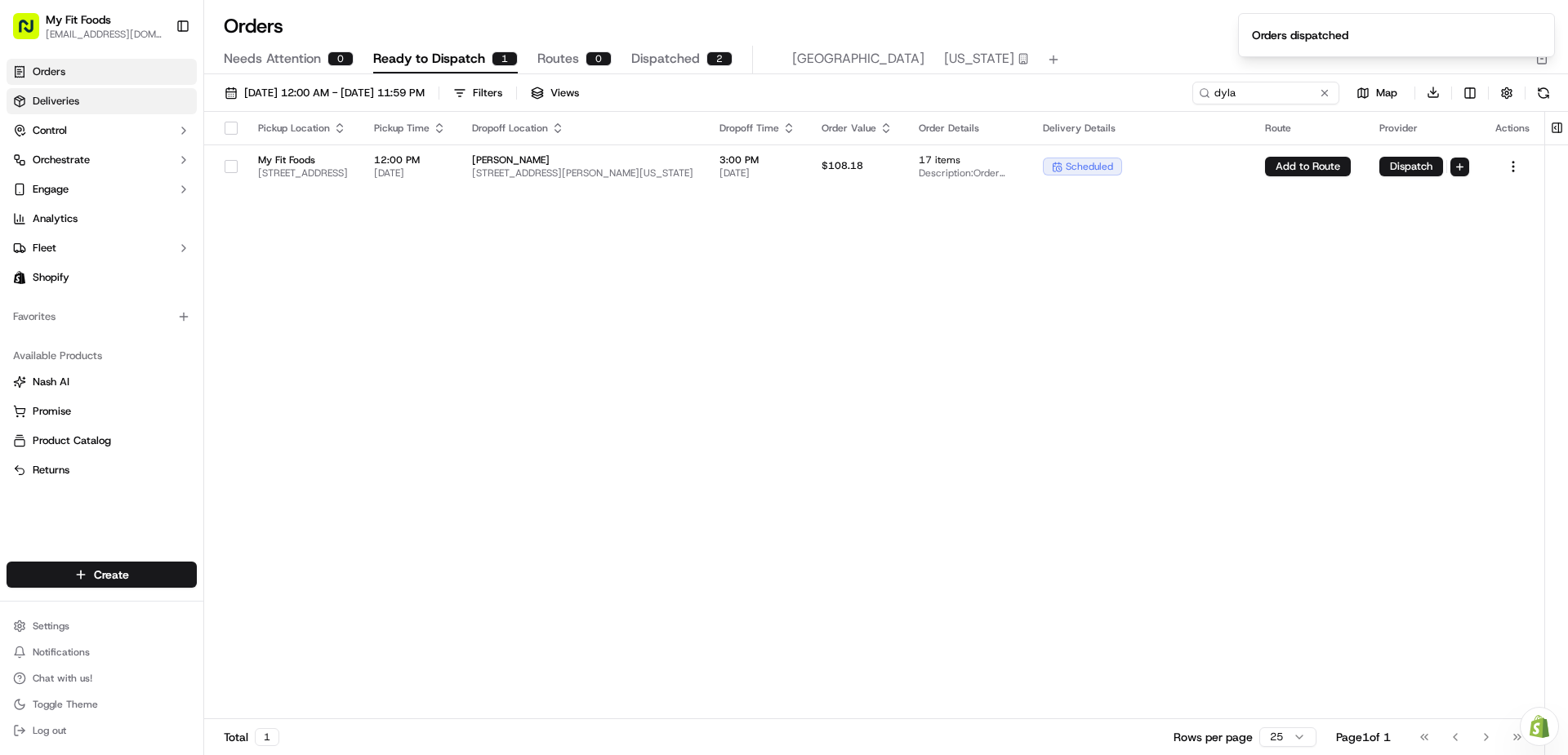
click at [77, 104] on span "Deliveries" at bounding box center [56, 100] width 47 height 15
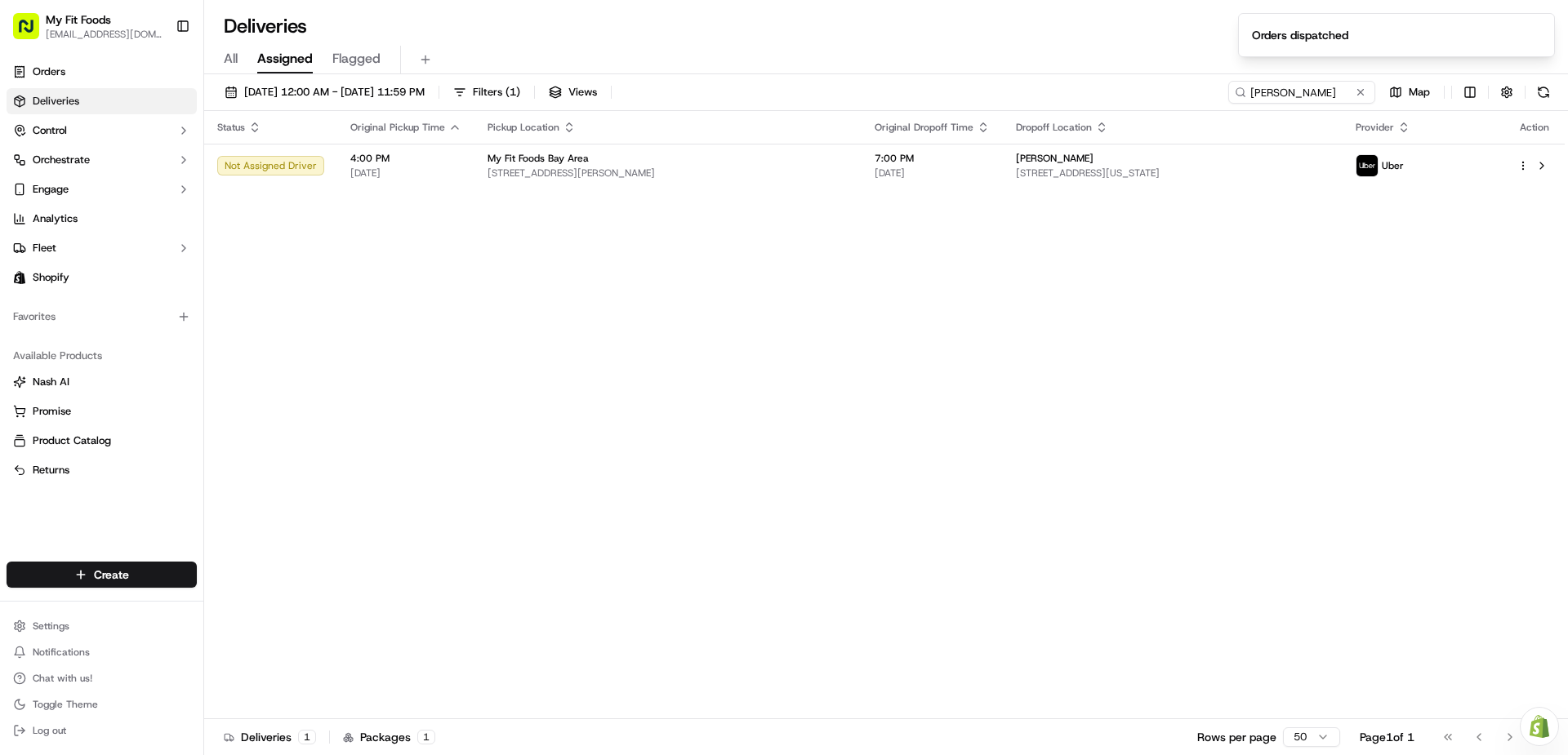
click at [225, 57] on span "All" at bounding box center [230, 59] width 14 height 20
click at [1312, 93] on input "[PERSON_NAME]" at bounding box center [1277, 92] width 196 height 22
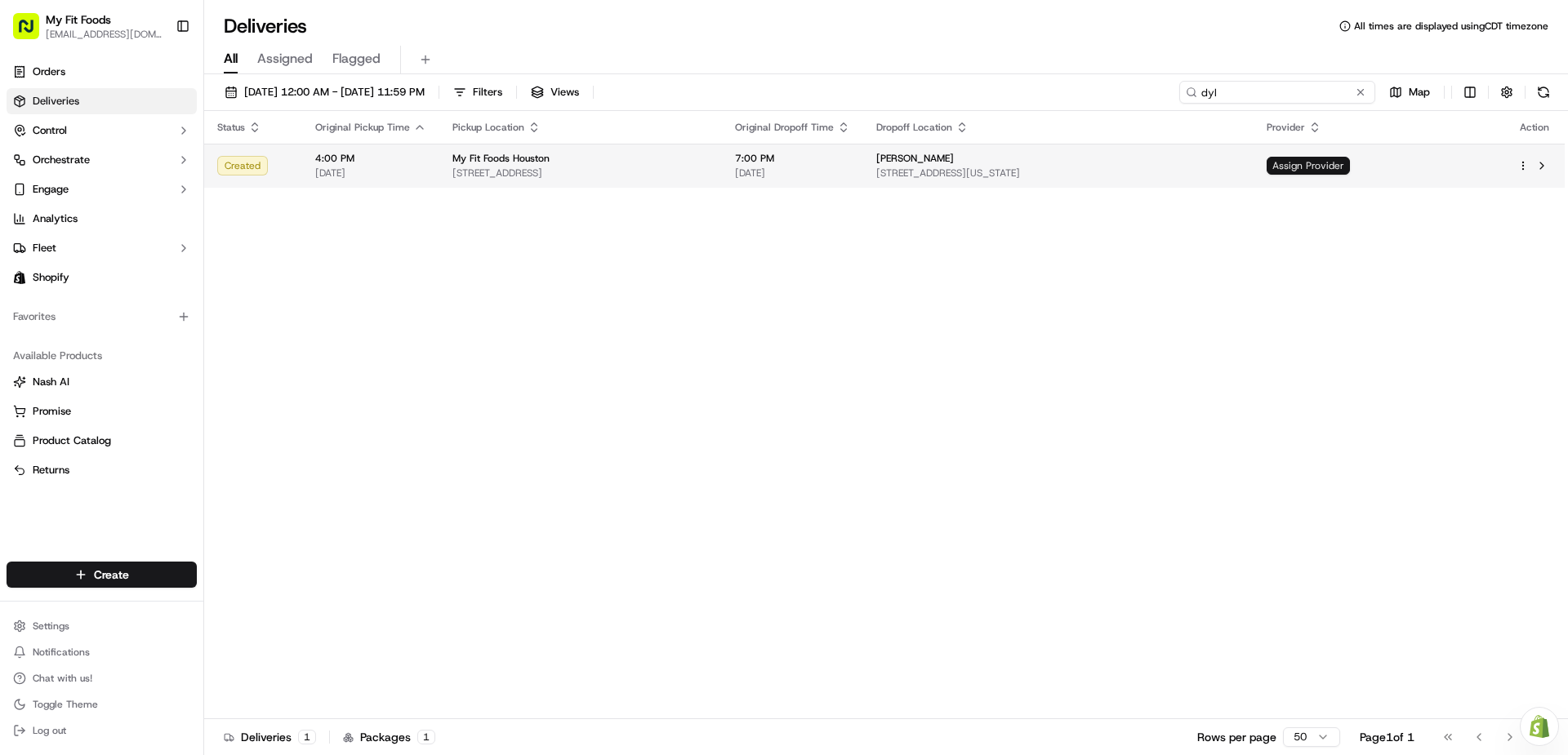
type input "dyl"
click at [1350, 163] on span "Assign Provider" at bounding box center [1307, 166] width 83 height 18
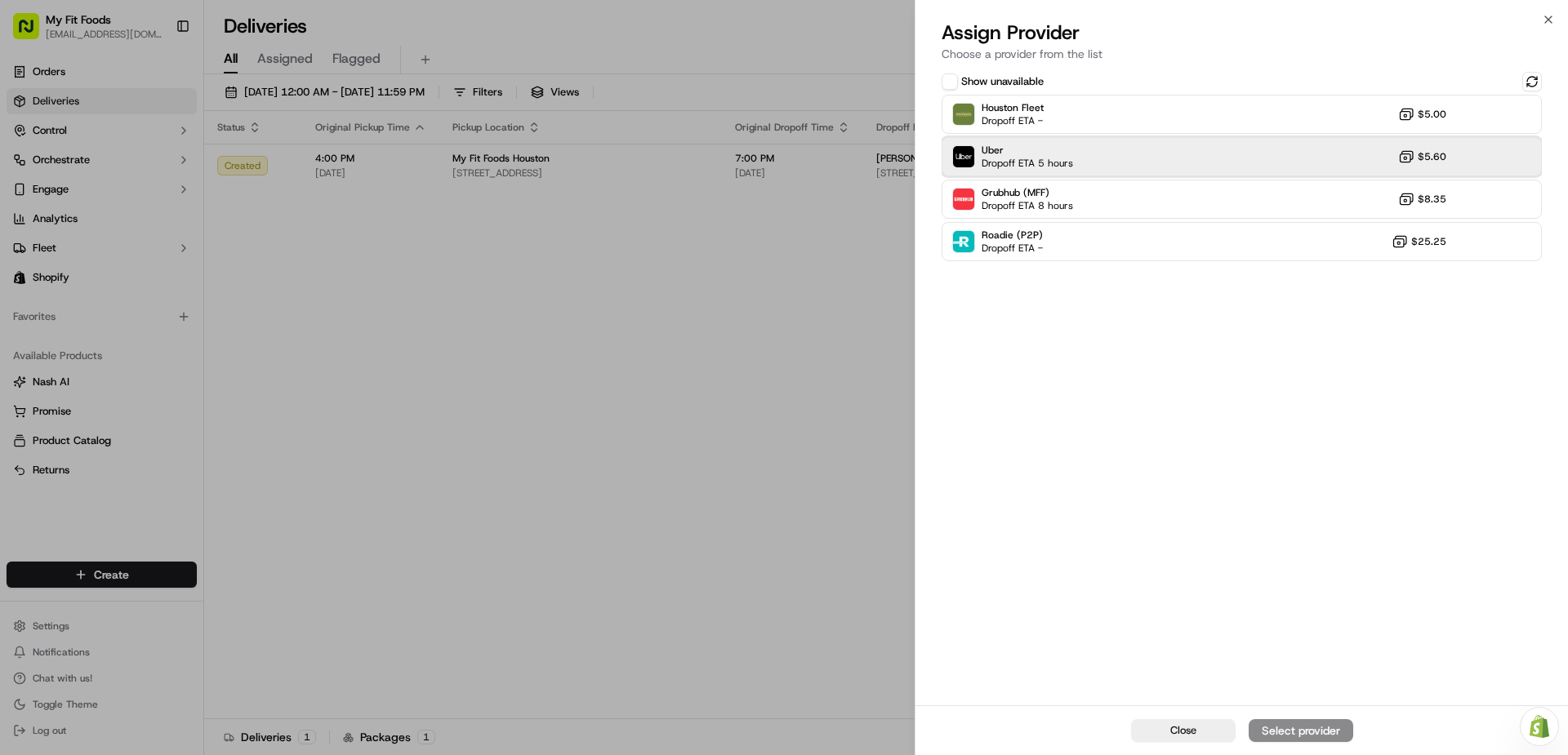
click at [1259, 165] on div "Uber Dropoff ETA 5 hours $5.60" at bounding box center [1241, 157] width 600 height 39
click at [1296, 735] on div "Assign Provider" at bounding box center [1301, 731] width 80 height 17
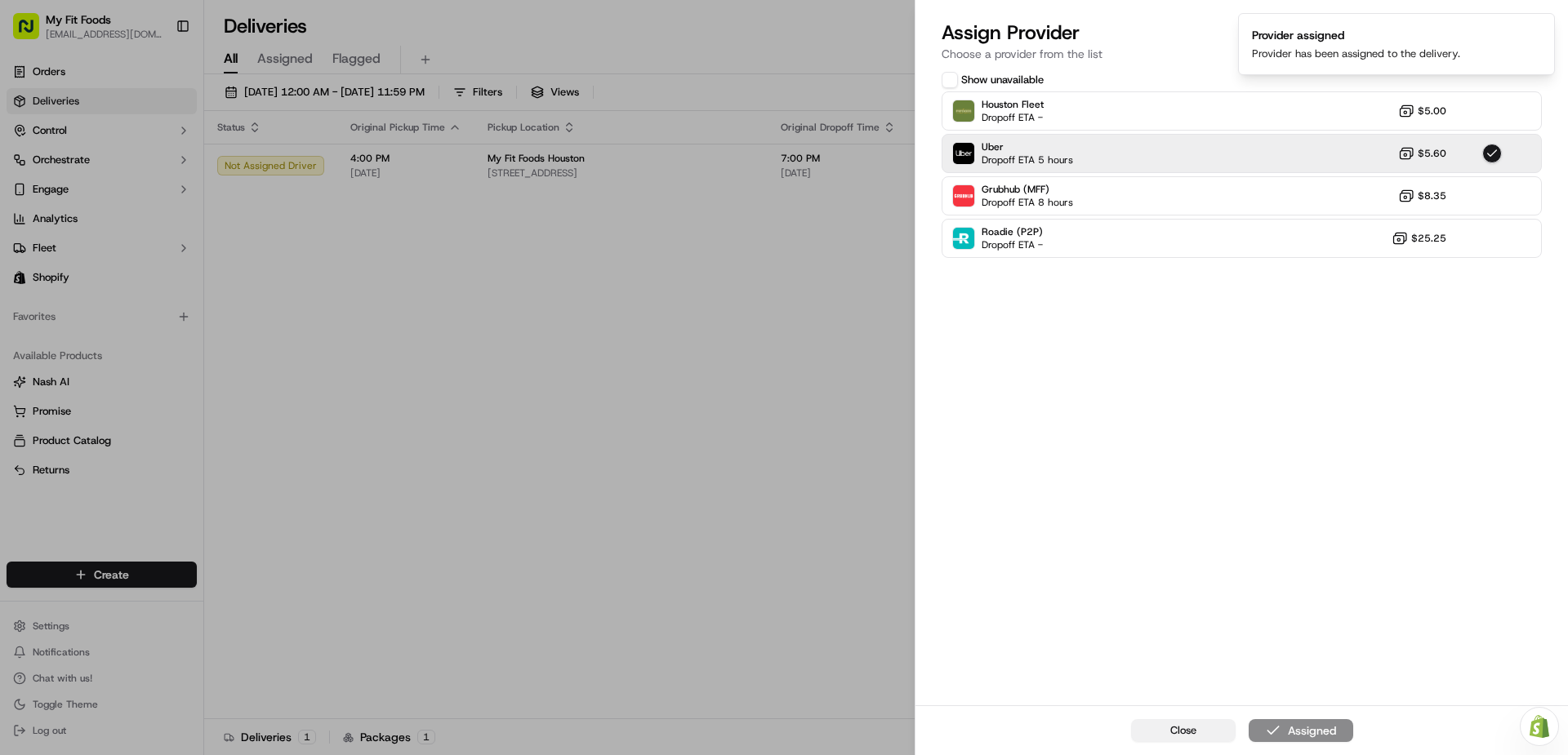
click at [1159, 719] on div "Close Assigned" at bounding box center [1241, 730] width 653 height 50
click at [1167, 729] on button "Close" at bounding box center [1183, 730] width 104 height 22
